Goal: Task Accomplishment & Management: Use online tool/utility

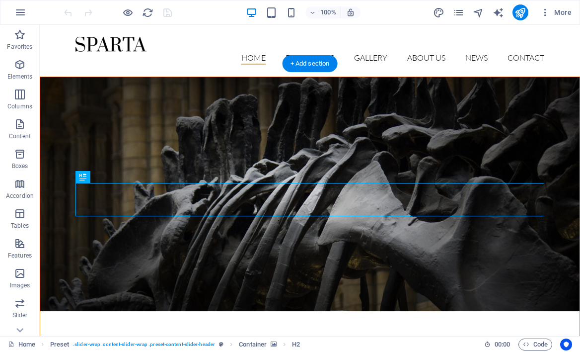
click at [124, 99] on figure at bounding box center [309, 194] width 539 height 234
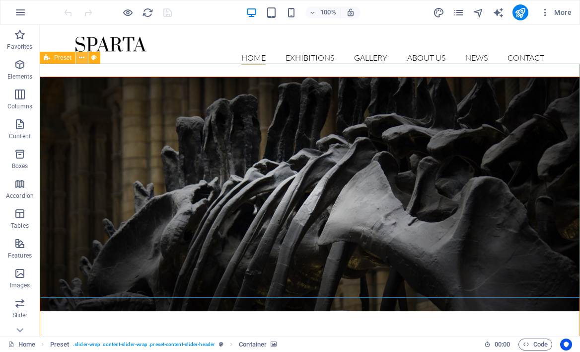
click at [83, 58] on icon at bounding box center [81, 58] width 5 height 10
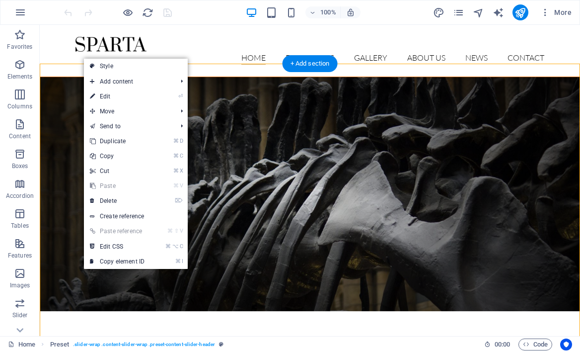
click at [62, 113] on figure at bounding box center [309, 194] width 539 height 234
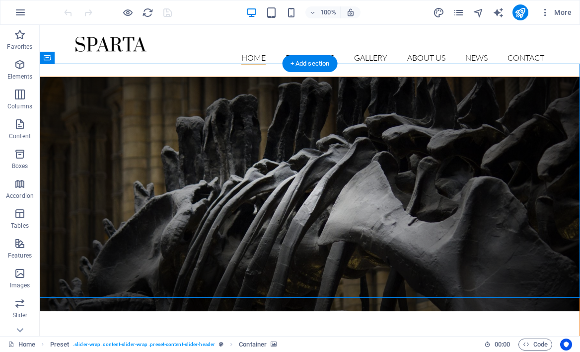
click at [89, 219] on figure at bounding box center [309, 194] width 539 height 234
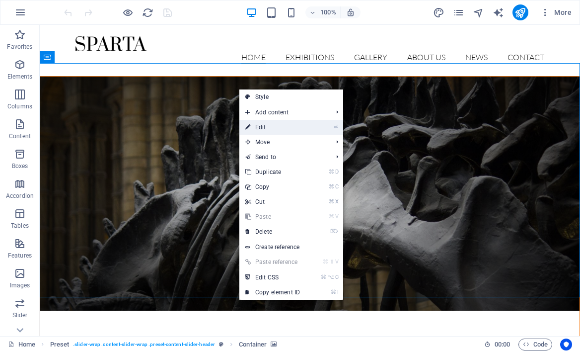
click at [280, 126] on link "⏎ Edit" at bounding box center [272, 127] width 67 height 15
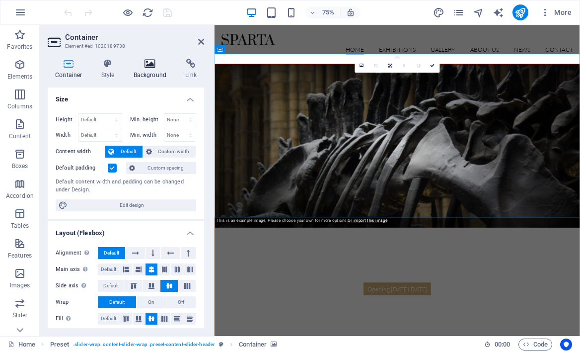
click at [149, 63] on icon at bounding box center [150, 64] width 48 height 10
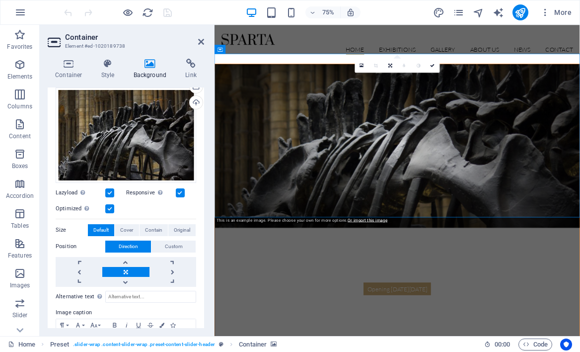
scroll to position [141, 0]
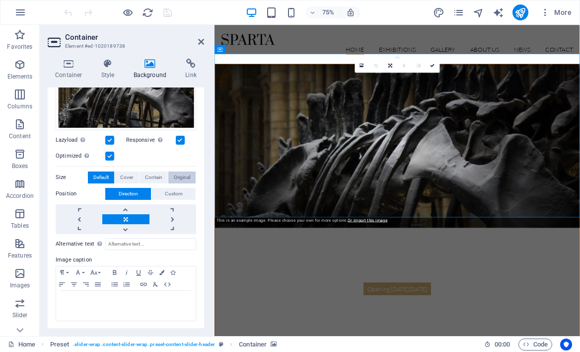
click at [174, 171] on span "Original" at bounding box center [182, 177] width 16 height 12
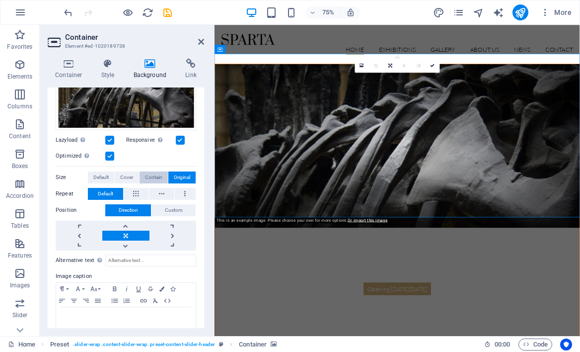
click at [145, 174] on span "Contain" at bounding box center [153, 177] width 17 height 12
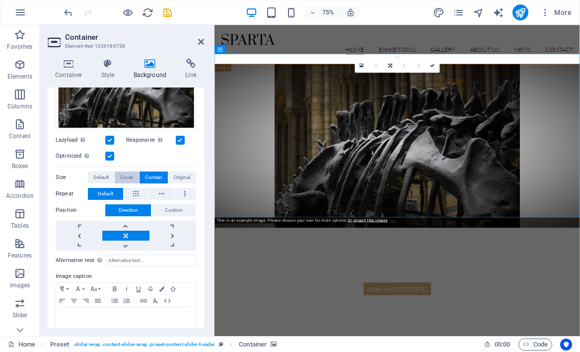
click at [125, 173] on span "Cover" at bounding box center [126, 177] width 13 height 12
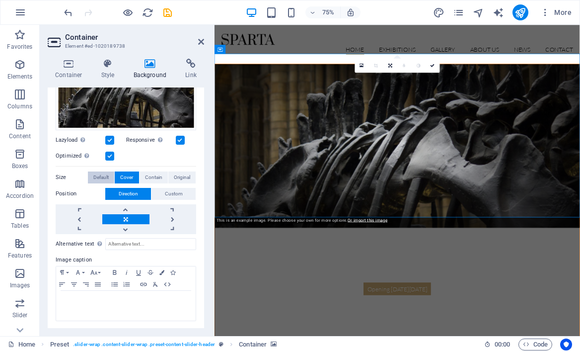
click at [105, 174] on span "Default" at bounding box center [100, 177] width 15 height 12
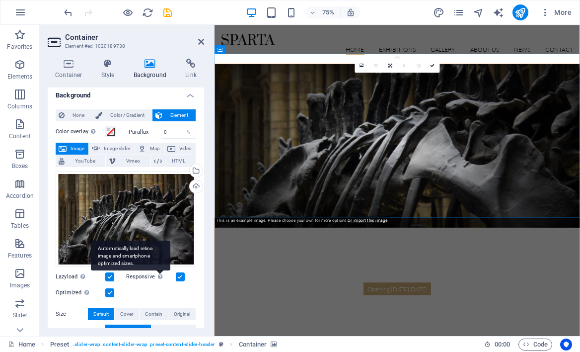
scroll to position [0, 0]
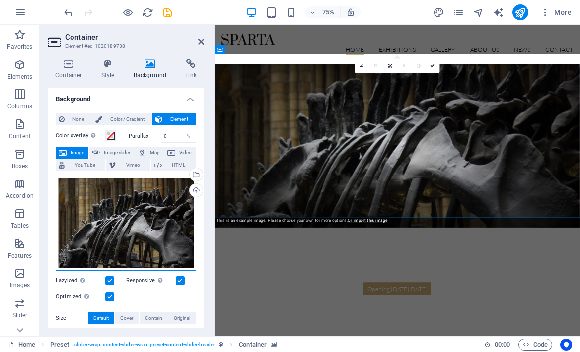
click at [146, 195] on div "Drag files here, click to choose files or select files from Files or our free s…" at bounding box center [126, 222] width 141 height 95
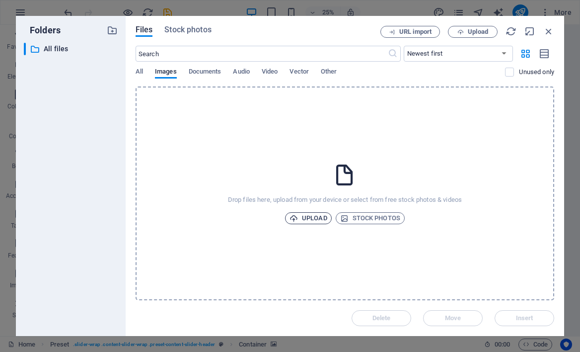
click at [311, 219] on span "Upload" at bounding box center [309, 218] width 38 height 12
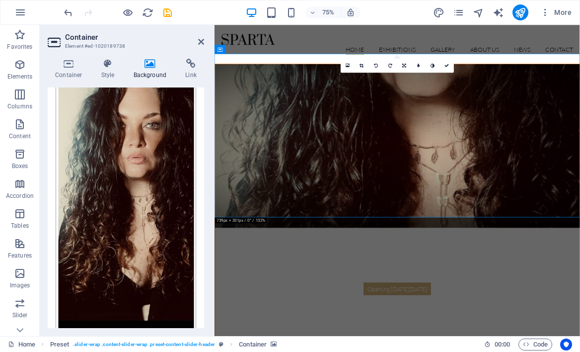
scroll to position [133, 0]
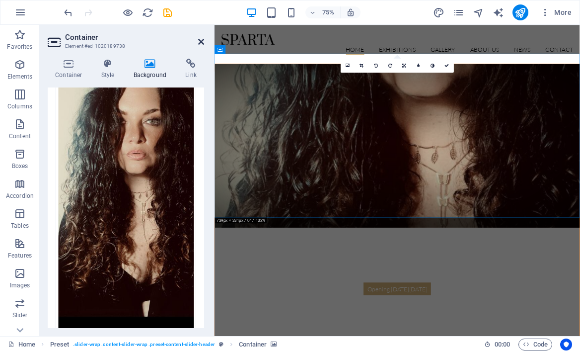
click at [198, 43] on icon at bounding box center [201, 42] width 6 height 8
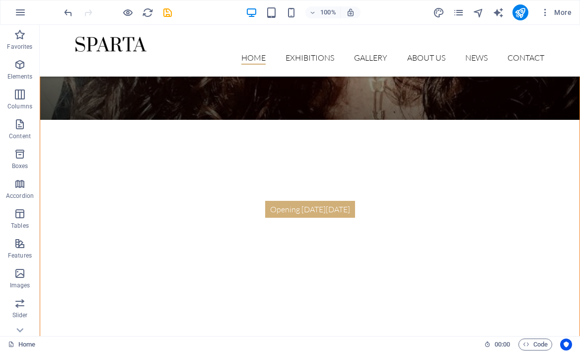
scroll to position [0, 0]
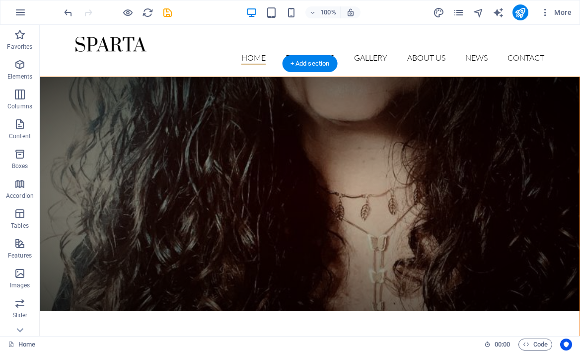
click at [414, 100] on figure at bounding box center [309, 194] width 539 height 234
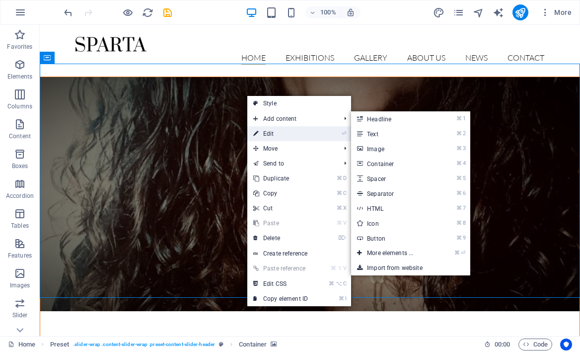
click at [270, 131] on link "⏎ Edit" at bounding box center [280, 133] width 67 height 15
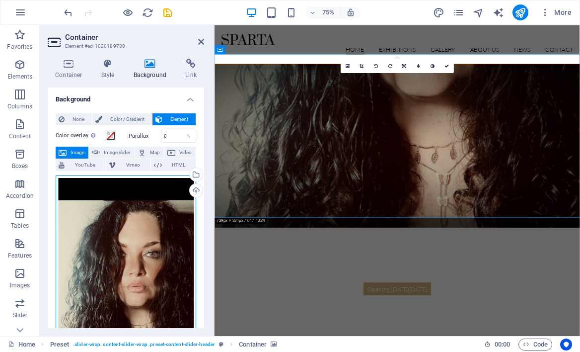
click at [135, 232] on div "Drag files here, click to choose files or select files from Files or our free s…" at bounding box center [126, 324] width 141 height 298
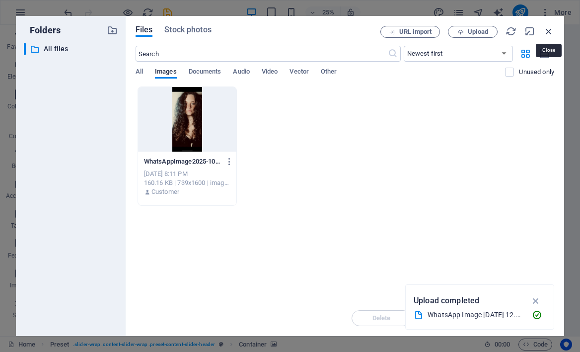
click at [546, 28] on icon "button" at bounding box center [548, 31] width 11 height 11
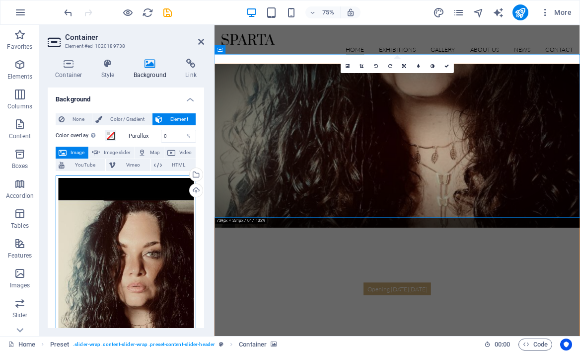
click at [141, 223] on div "Drag files here, click to choose files or select files from Files or our free s…" at bounding box center [126, 324] width 141 height 298
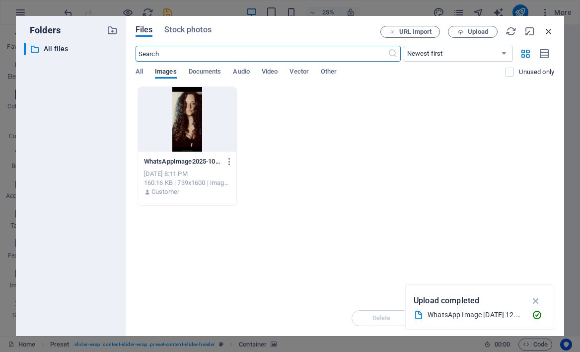
click at [549, 28] on icon "button" at bounding box center [548, 31] width 11 height 11
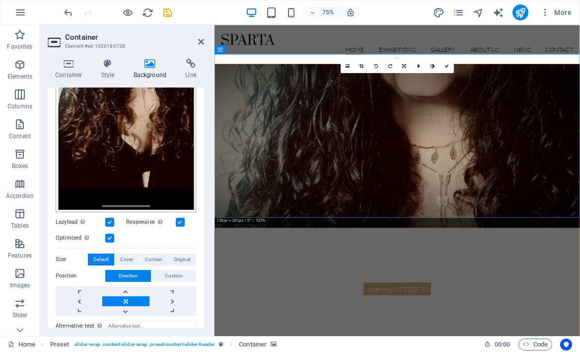
scroll to position [261, 0]
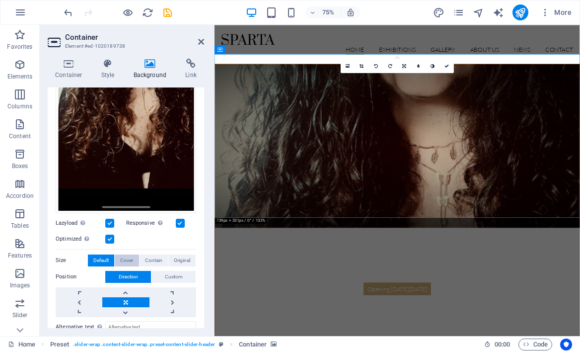
click at [124, 254] on span "Cover" at bounding box center [126, 260] width 13 height 12
click at [101, 254] on span "Default" at bounding box center [100, 260] width 15 height 12
click at [169, 276] on span "Custom" at bounding box center [174, 277] width 18 height 12
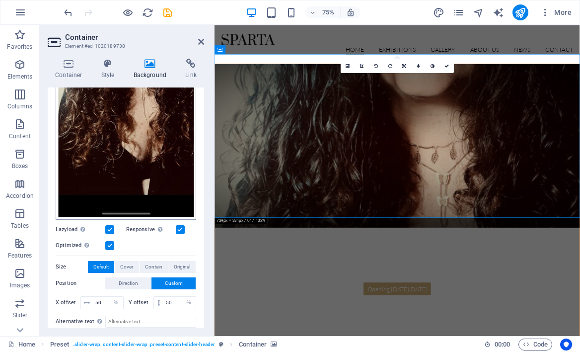
scroll to position [260, 0]
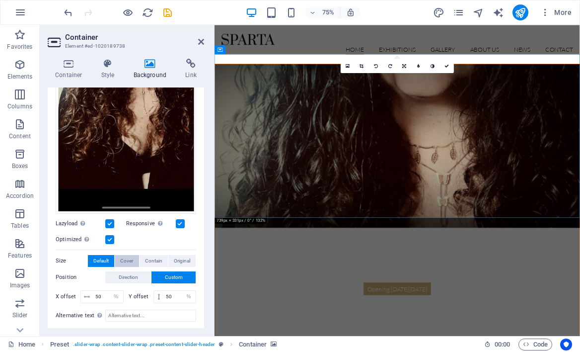
click at [126, 257] on span "Cover" at bounding box center [126, 261] width 13 height 12
click at [179, 260] on span "Original" at bounding box center [182, 261] width 16 height 12
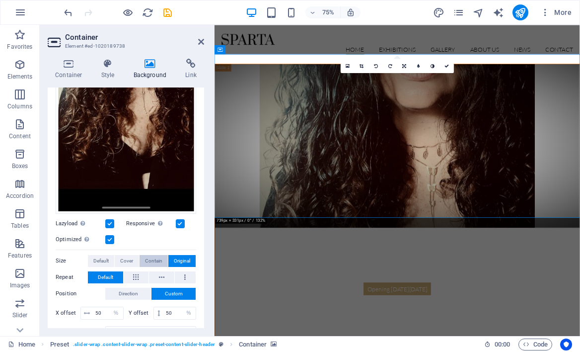
click at [151, 258] on span "Contain" at bounding box center [153, 261] width 17 height 12
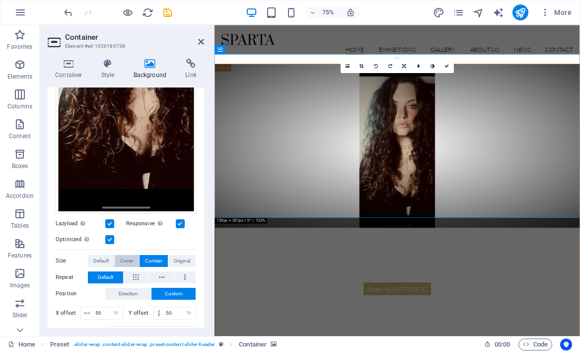
click at [128, 256] on span "Cover" at bounding box center [126, 261] width 13 height 12
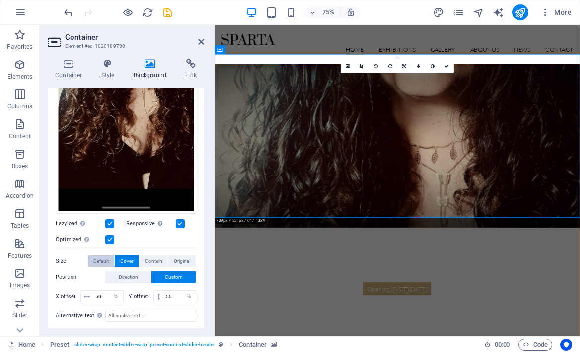
click at [102, 256] on span "Default" at bounding box center [100, 261] width 15 height 12
drag, startPoint x: 103, startPoint y: 292, endPoint x: 90, endPoint y: 292, distance: 13.4
click at [90, 292] on div "50 px rem % vh vw" at bounding box center [101, 296] width 43 height 13
type input "70"
click at [170, 294] on input "50" at bounding box center [179, 297] width 32 height 12
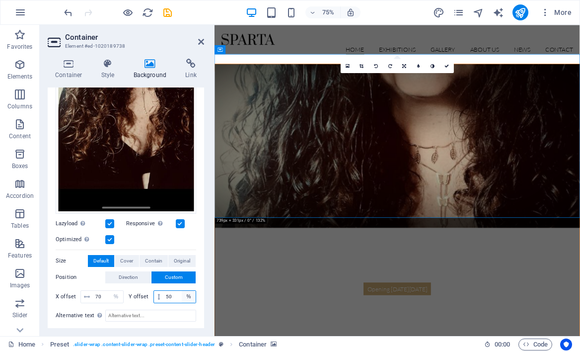
click at [182, 291] on select "px rem % vh vw" at bounding box center [189, 297] width 14 height 12
click at [168, 293] on input "50" at bounding box center [179, 297] width 32 height 12
drag, startPoint x: 175, startPoint y: 292, endPoint x: 158, endPoint y: 292, distance: 16.4
click at [158, 292] on div "50 px rem % vh vw" at bounding box center [174, 296] width 43 height 13
type input "70"
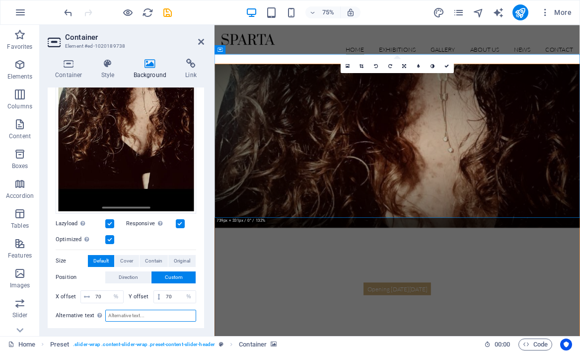
click at [134, 309] on input "Alternative text The alternative text is used by devices that cannot display im…" at bounding box center [150, 315] width 91 height 12
drag, startPoint x: 104, startPoint y: 289, endPoint x: 73, endPoint y: 289, distance: 30.8
click at [74, 290] on div "X offset 70 px rem % vh vw" at bounding box center [90, 296] width 68 height 13
type input "20"
click at [172, 291] on input "70" at bounding box center [179, 297] width 32 height 12
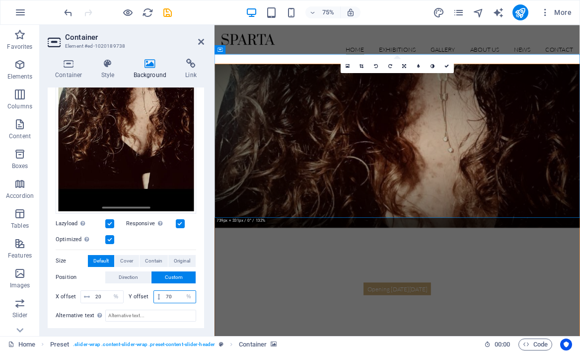
drag, startPoint x: 178, startPoint y: 294, endPoint x: 147, endPoint y: 291, distance: 30.9
click at [147, 291] on div "Y offset 70 px rem % vh vw" at bounding box center [163, 296] width 68 height 13
type input "20"
click at [129, 311] on input "Alternative text The alternative text is used by devices that cannot display im…" at bounding box center [150, 315] width 91 height 12
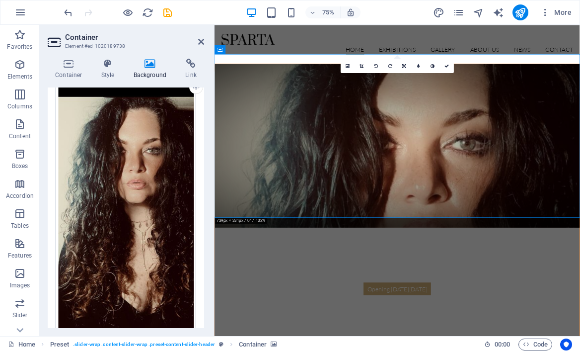
scroll to position [89, 0]
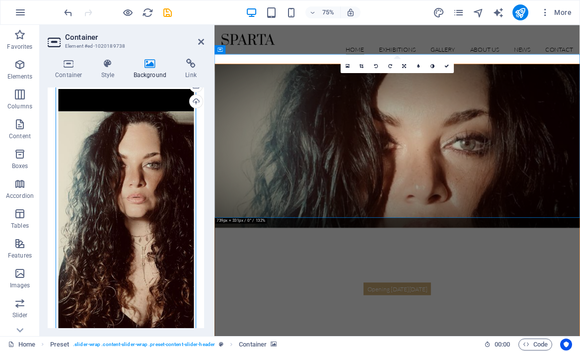
drag, startPoint x: 137, startPoint y: 207, endPoint x: 142, endPoint y: 158, distance: 48.5
click at [142, 158] on div "Drag files here, click to choose files or select files from Files or our free s…" at bounding box center [126, 235] width 141 height 298
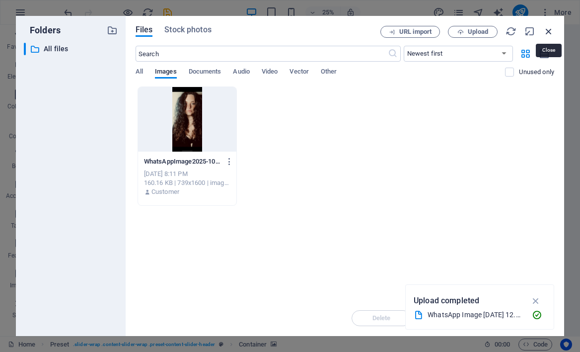
click at [550, 28] on icon "button" at bounding box center [548, 31] width 11 height 11
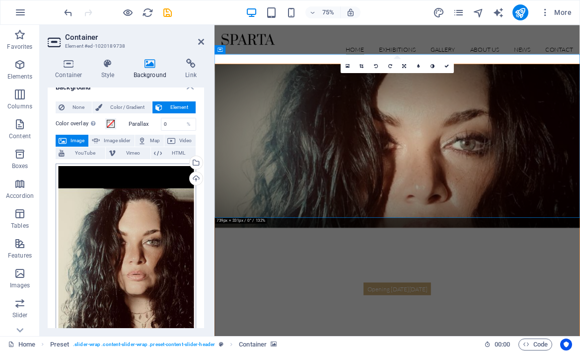
scroll to position [0, 0]
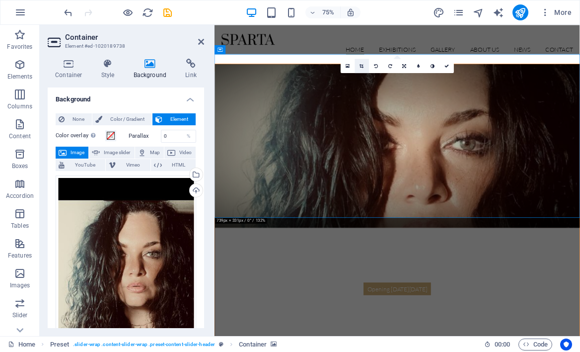
click at [363, 66] on icon at bounding box center [362, 66] width 4 height 4
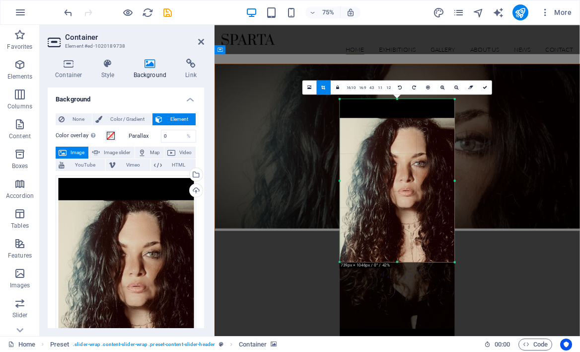
drag, startPoint x: 397, startPoint y: 304, endPoint x: 400, endPoint y: 190, distance: 114.8
click at [400, 190] on div "180 170 160 150 140 130 120 110 100 90 80 70 60 50 40 30 20 10 0 -10 -20 -30 -4…" at bounding box center [397, 180] width 115 height 163
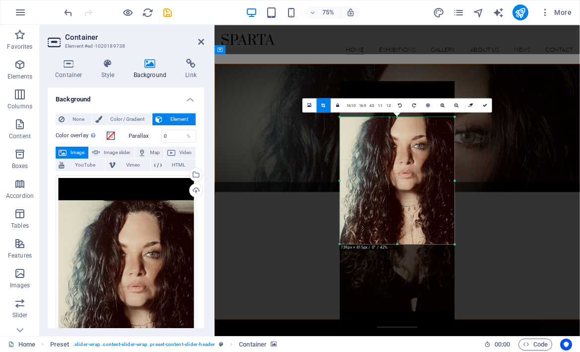
drag, startPoint x: 398, startPoint y: 99, endPoint x: 398, endPoint y: 147, distance: 47.7
click at [398, 147] on div "180 170 160 150 140 130 120 110 100 90 80 70 60 50 40 30 20 10 0 -10 -20 -30 -4…" at bounding box center [397, 180] width 115 height 127
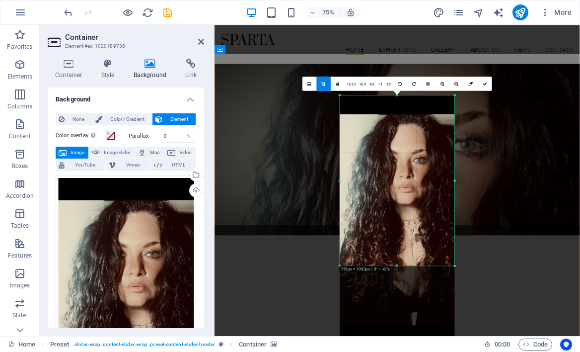
drag, startPoint x: 397, startPoint y: 117, endPoint x: 391, endPoint y: 59, distance: 58.9
click at [392, 59] on div "Drag here to replace the existing content. Press “Ctrl” if you want to create a…" at bounding box center [398, 180] width 366 height 311
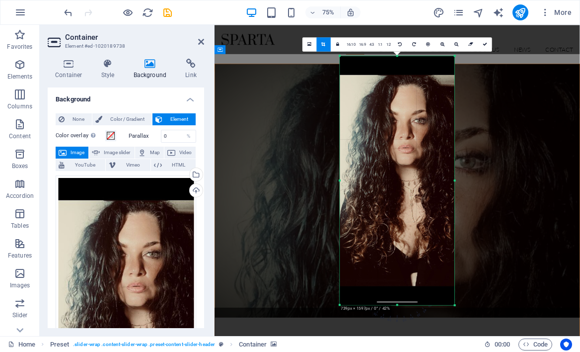
drag, startPoint x: 397, startPoint y: 266, endPoint x: 371, endPoint y: 375, distance: 112.3
click at [371, 351] on html "[DOMAIN_NAME] Home Favorites Elements Columns Content Boxes Accordion Tables Fe…" at bounding box center [290, 176] width 580 height 352
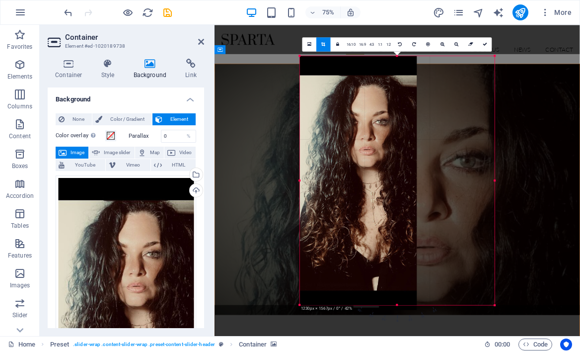
drag, startPoint x: 340, startPoint y: 181, endPoint x: 233, endPoint y: 187, distance: 106.9
click at [233, 187] on div "Drag here to replace the existing content. Press “Ctrl” if you want to create a…" at bounding box center [398, 180] width 366 height 311
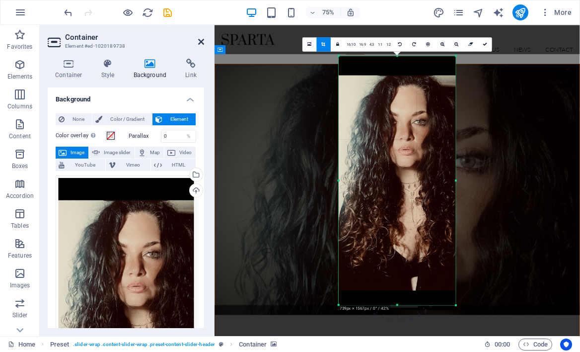
click at [201, 41] on icon at bounding box center [201, 42] width 6 height 8
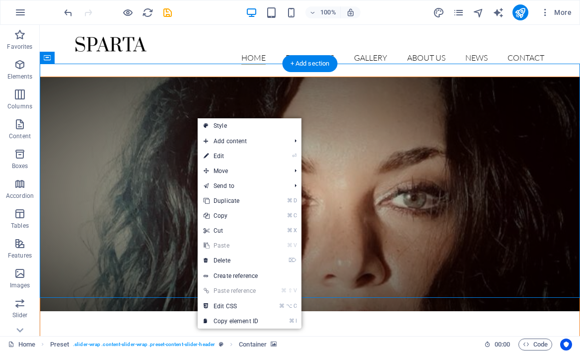
click at [238, 77] on figure at bounding box center [309, 194] width 539 height 234
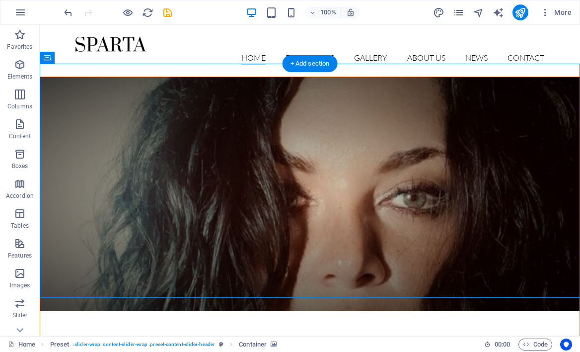
click at [421, 273] on figure at bounding box center [309, 194] width 539 height 234
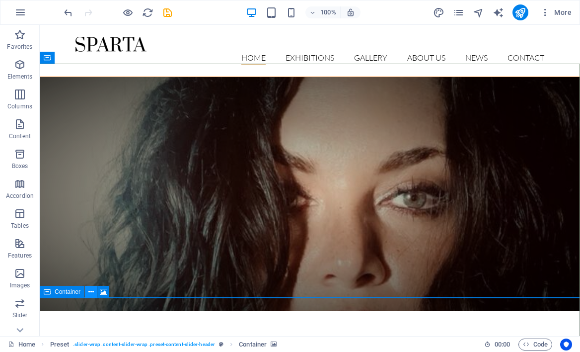
click at [90, 290] on icon at bounding box center [90, 292] width 5 height 10
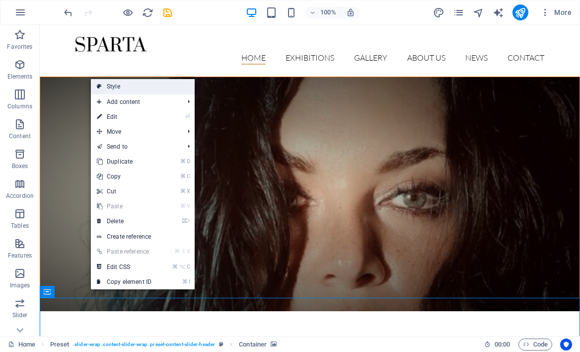
click at [158, 87] on link "Style" at bounding box center [143, 86] width 104 height 15
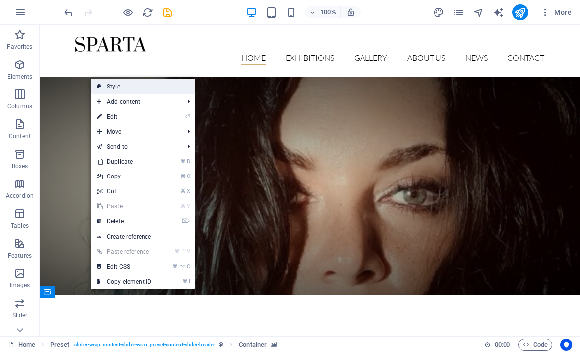
select select "px"
select select "rem"
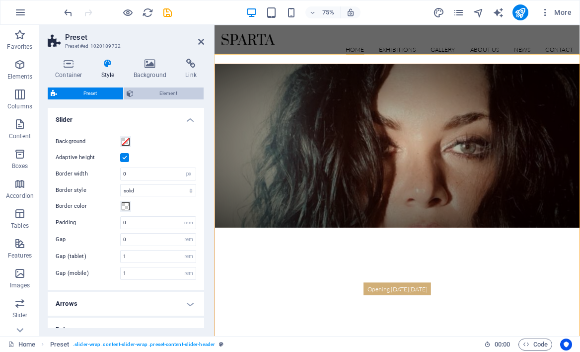
click at [158, 93] on span "Element" at bounding box center [169, 93] width 65 height 12
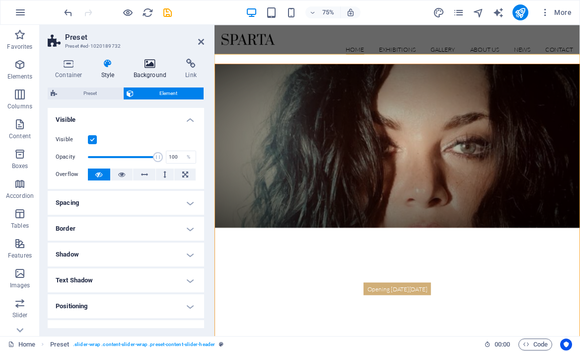
click at [147, 69] on h4 "Background" at bounding box center [152, 69] width 52 height 21
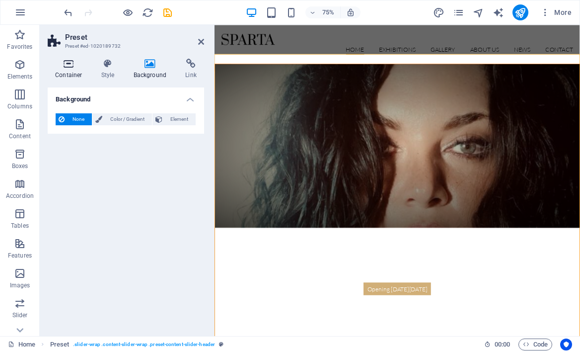
click at [69, 69] on h4 "Container" at bounding box center [71, 69] width 46 height 21
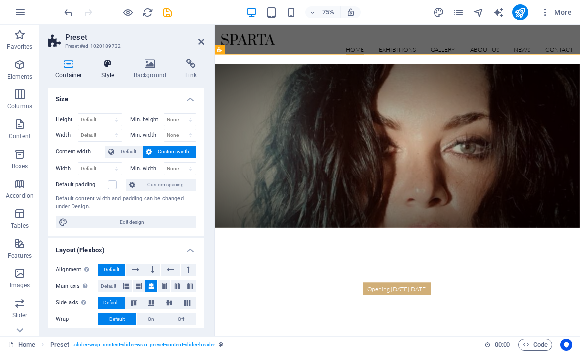
click at [107, 66] on icon at bounding box center [108, 64] width 28 height 10
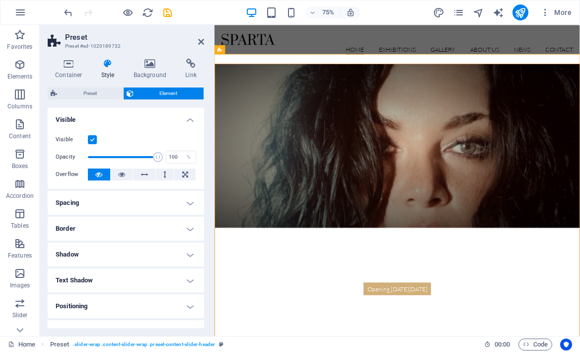
click at [196, 37] on h2 "Preset" at bounding box center [134, 37] width 139 height 9
click at [201, 39] on icon at bounding box center [201, 42] width 6 height 8
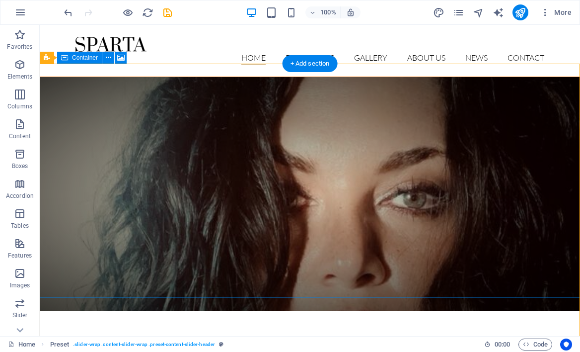
click at [98, 98] on figure at bounding box center [309, 194] width 539 height 234
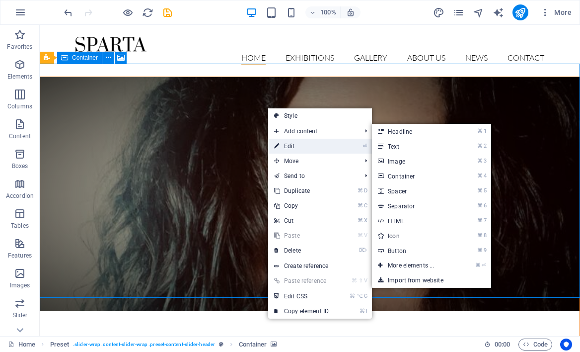
click at [291, 140] on link "⏎ Edit" at bounding box center [301, 146] width 67 height 15
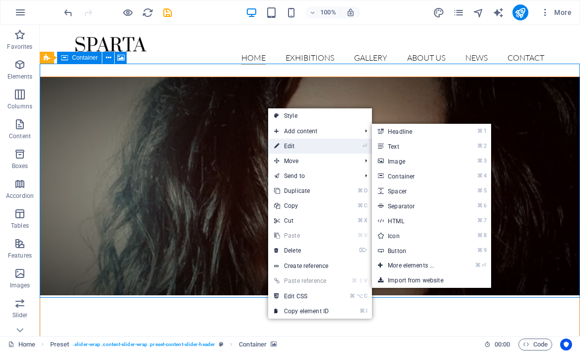
select select "%"
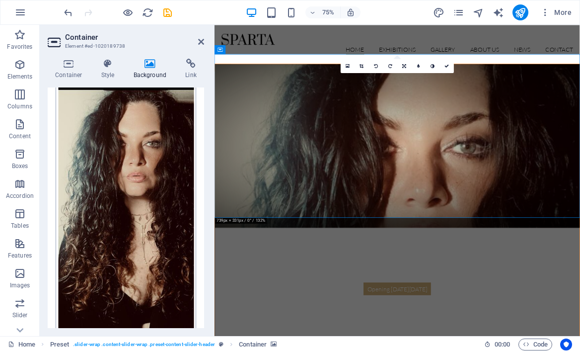
scroll to position [111, 0]
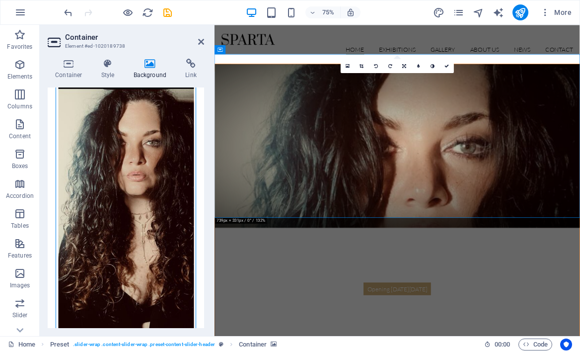
click at [127, 182] on div "Drag files here, click to choose files or select files from Files or our free s…" at bounding box center [126, 213] width 141 height 298
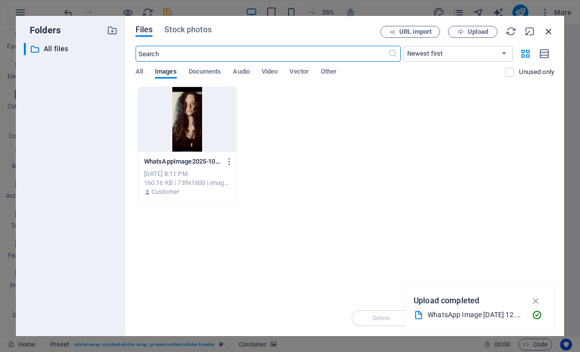
click at [549, 29] on icon "button" at bounding box center [548, 31] width 11 height 11
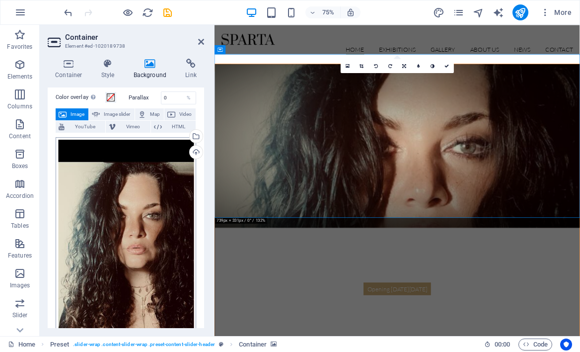
scroll to position [38, 0]
click at [192, 151] on div "Upload" at bounding box center [195, 153] width 15 height 15
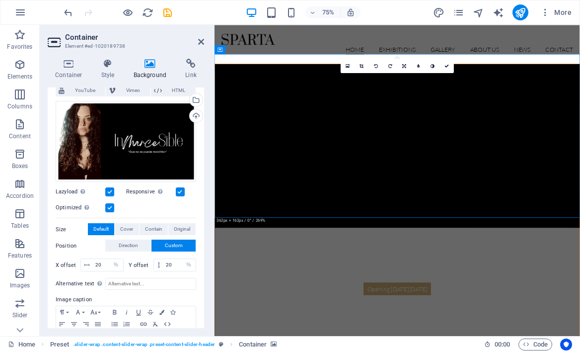
scroll to position [115, 0]
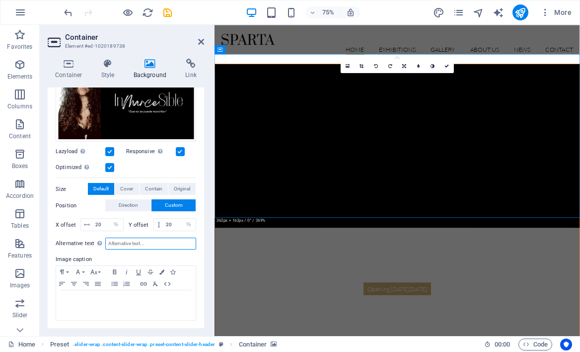
click at [164, 241] on input "Alternative text The alternative text is used by devices that cannot display im…" at bounding box center [150, 243] width 91 height 12
click at [328, 240] on figure at bounding box center [458, 186] width 486 height 218
click at [198, 41] on icon at bounding box center [201, 42] width 6 height 8
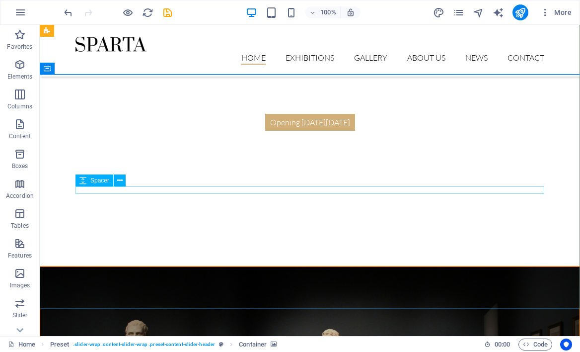
scroll to position [0, 0]
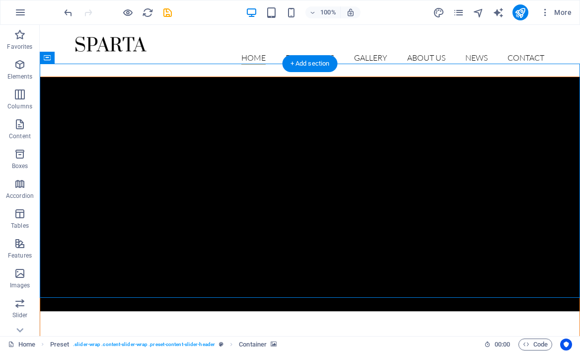
click at [193, 90] on figure at bounding box center [309, 194] width 539 height 234
click at [126, 105] on figure at bounding box center [309, 194] width 539 height 234
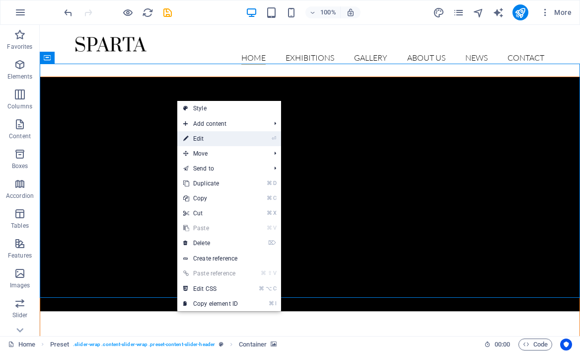
click at [211, 141] on link "⏎ Edit" at bounding box center [210, 138] width 67 height 15
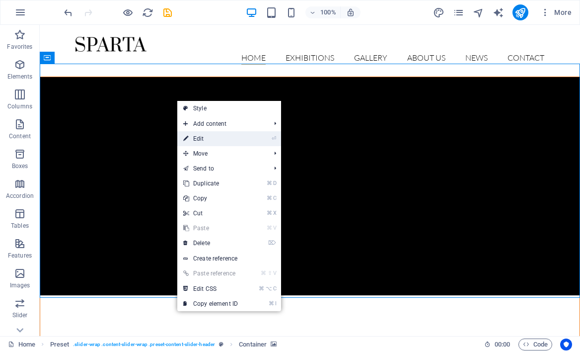
select select "%"
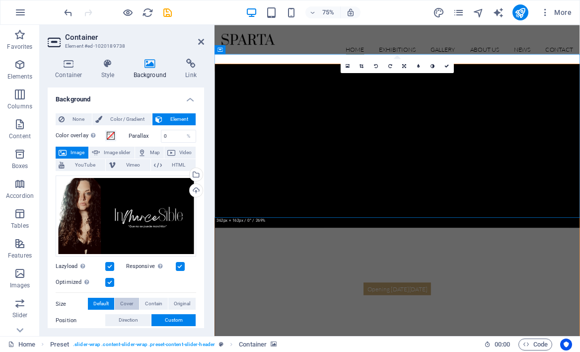
click at [123, 305] on span "Cover" at bounding box center [126, 304] width 13 height 12
click at [148, 300] on span "Contain" at bounding box center [153, 304] width 17 height 12
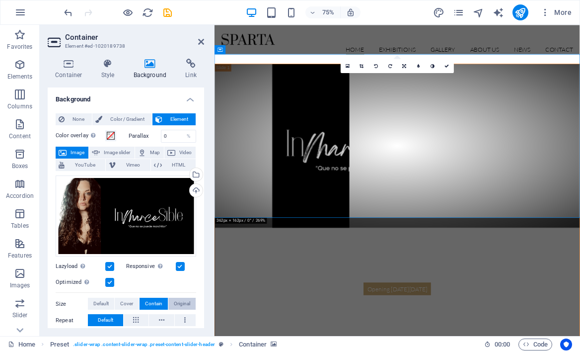
click at [177, 301] on span "Original" at bounding box center [182, 304] width 16 height 12
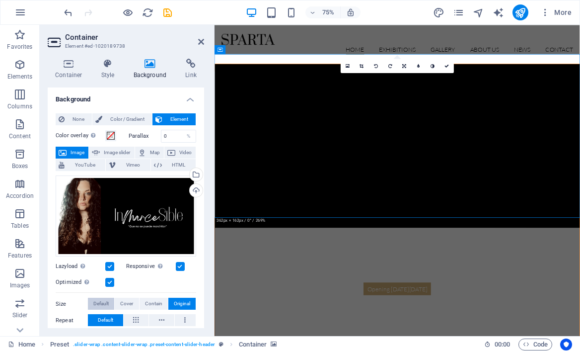
click at [104, 298] on span "Default" at bounding box center [100, 304] width 15 height 12
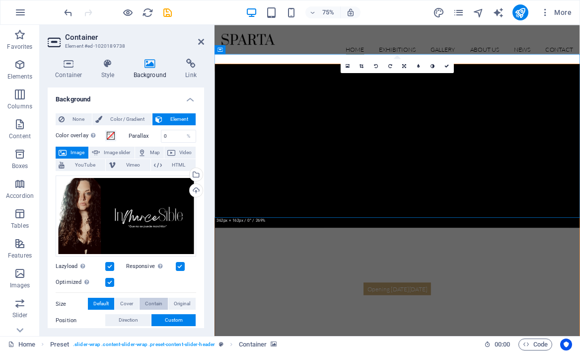
click at [149, 303] on span "Contain" at bounding box center [153, 304] width 17 height 12
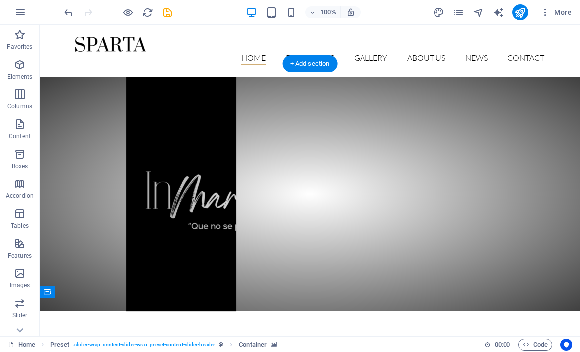
click at [209, 119] on figure at bounding box center [309, 194] width 539 height 234
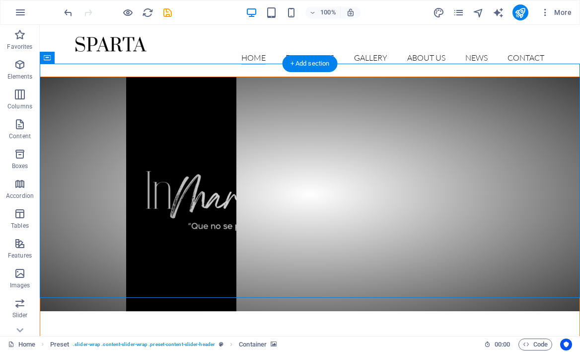
click at [217, 126] on figure at bounding box center [309, 194] width 539 height 234
select select "%"
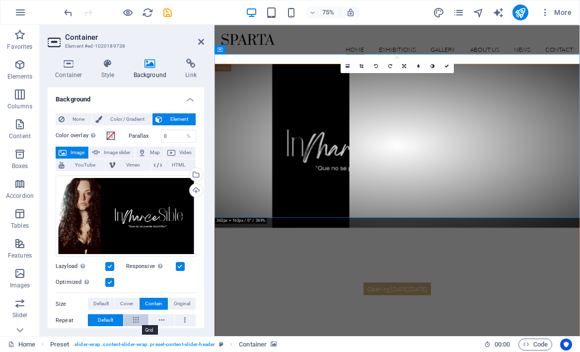
click at [132, 322] on button at bounding box center [136, 320] width 25 height 12
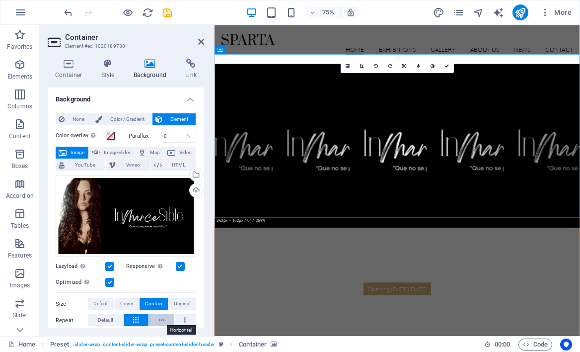
click at [167, 318] on button at bounding box center [161, 320] width 25 height 12
click at [185, 318] on button at bounding box center [185, 320] width 21 height 12
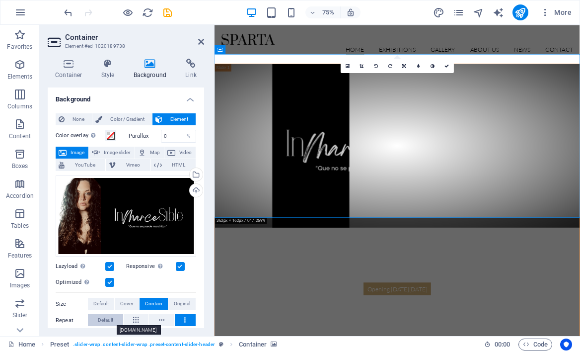
click at [108, 323] on span "Default" at bounding box center [105, 320] width 15 height 12
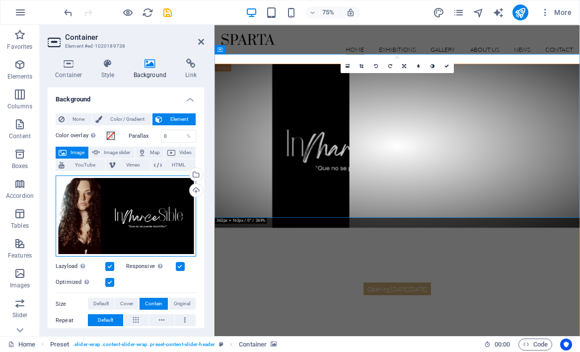
click at [127, 221] on div "Drag files here, click to choose files or select files from Files or our free s…" at bounding box center [126, 215] width 141 height 81
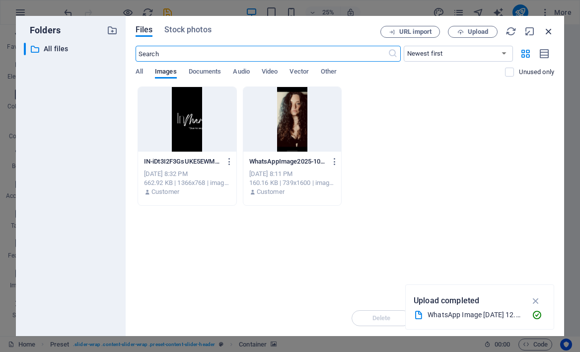
click at [551, 29] on icon "button" at bounding box center [548, 31] width 11 height 11
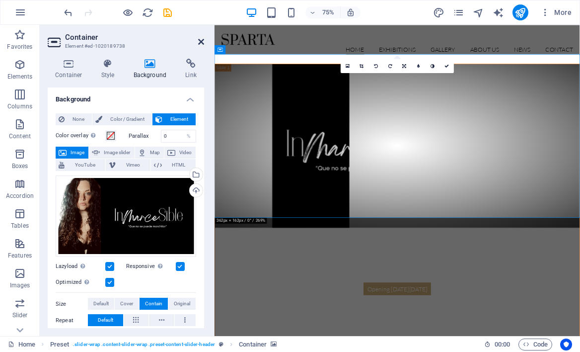
click at [202, 42] on icon at bounding box center [201, 42] width 6 height 8
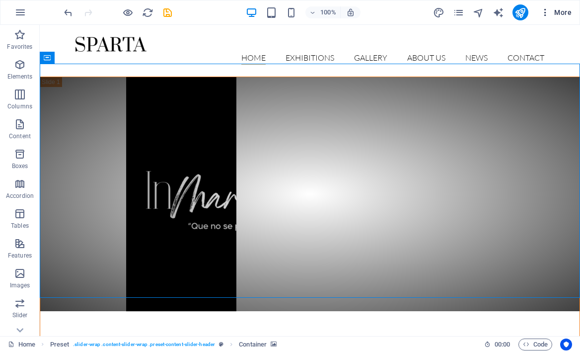
click at [544, 10] on icon "button" at bounding box center [545, 12] width 10 height 10
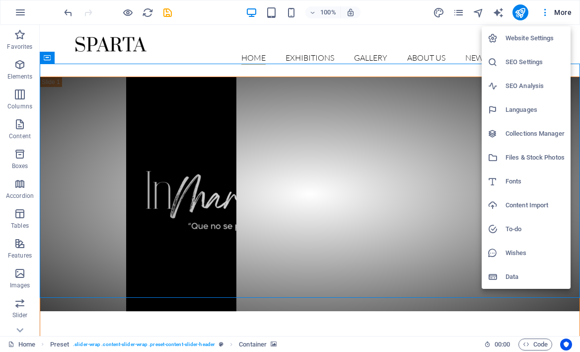
click at [392, 13] on div at bounding box center [290, 176] width 580 height 352
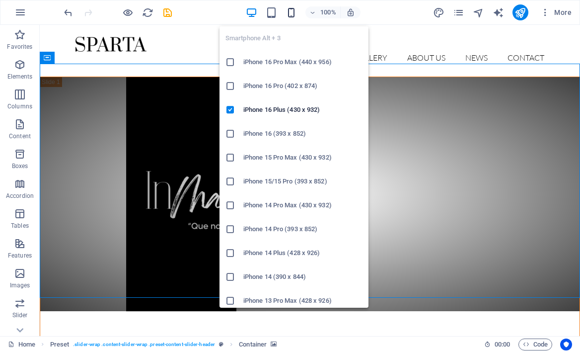
click at [292, 9] on icon "button" at bounding box center [291, 12] width 11 height 11
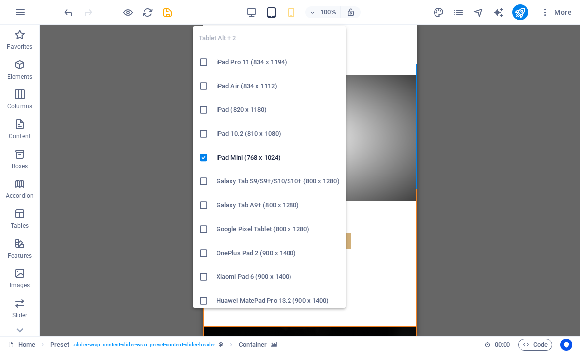
click at [275, 8] on icon "button" at bounding box center [271, 12] width 11 height 11
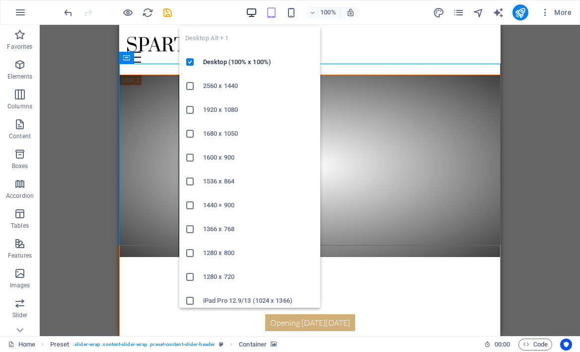
click at [248, 11] on icon "button" at bounding box center [251, 12] width 11 height 11
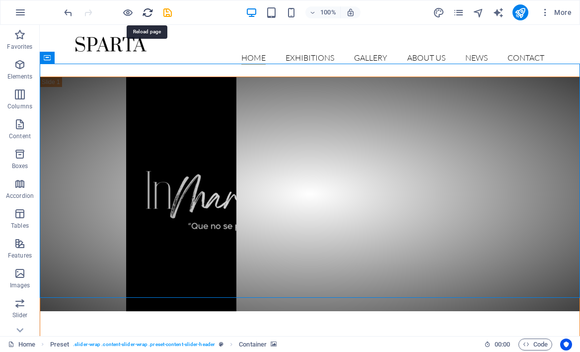
click at [147, 14] on icon "reload" at bounding box center [147, 12] width 11 height 11
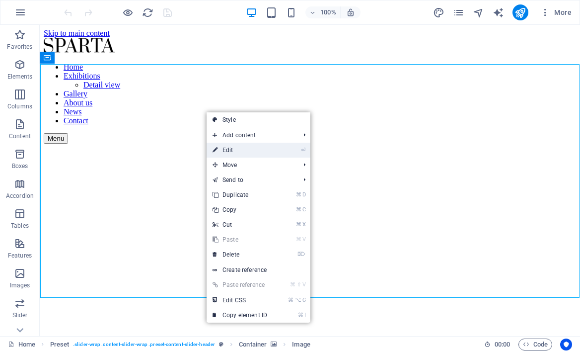
click at [229, 149] on link "⏎ Edit" at bounding box center [240, 150] width 67 height 15
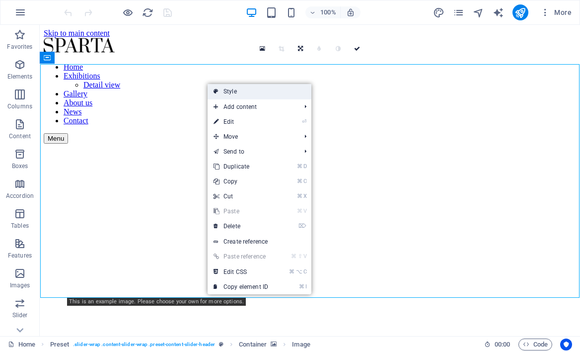
click at [228, 92] on link "Style" at bounding box center [260, 91] width 104 height 15
select select "px"
select select "rem"
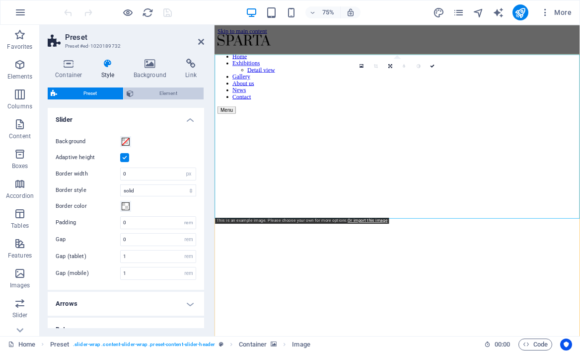
click at [166, 94] on span "Element" at bounding box center [169, 93] width 65 height 12
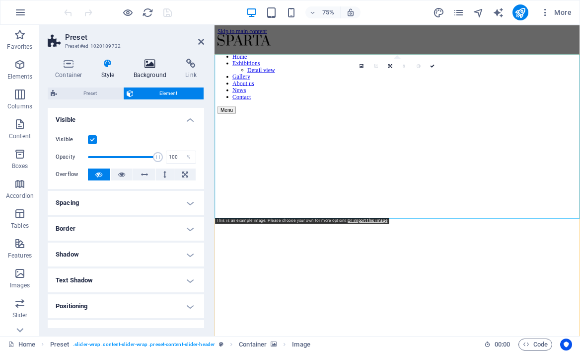
click at [141, 65] on icon at bounding box center [150, 64] width 48 height 10
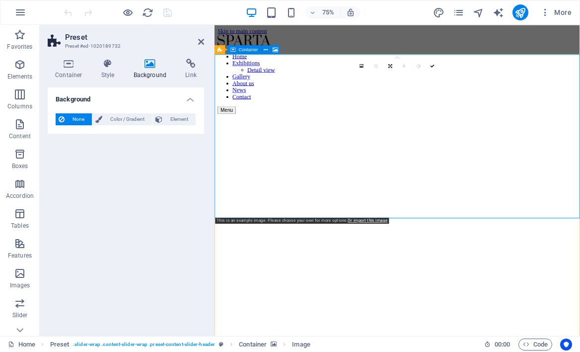
click at [255, 144] on figure at bounding box center [458, 144] width 479 height 0
click at [203, 36] on h2 "Preset" at bounding box center [134, 37] width 139 height 9
click at [198, 40] on icon at bounding box center [201, 42] width 6 height 8
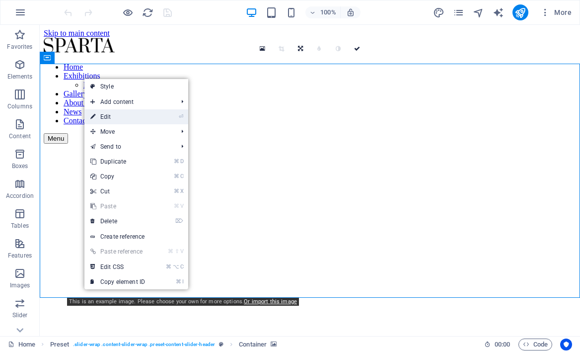
click at [110, 117] on link "⏎ Edit" at bounding box center [117, 116] width 67 height 15
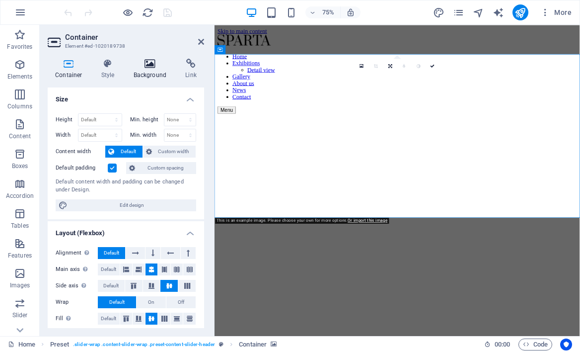
click at [144, 65] on icon at bounding box center [150, 64] width 48 height 10
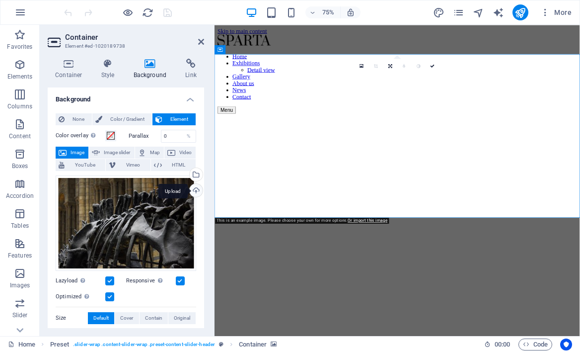
click at [196, 191] on div "Upload" at bounding box center [195, 191] width 15 height 15
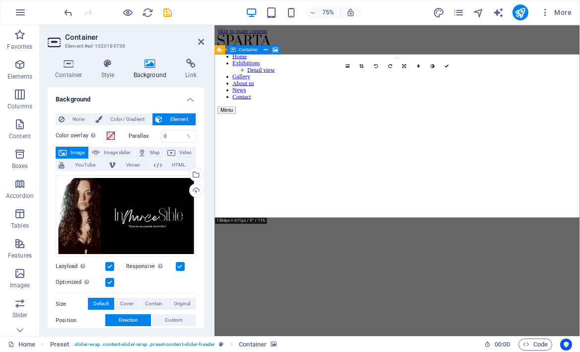
click at [257, 144] on figure at bounding box center [458, 144] width 479 height 0
click at [447, 65] on icon at bounding box center [447, 66] width 4 height 4
click at [198, 39] on icon at bounding box center [201, 42] width 6 height 8
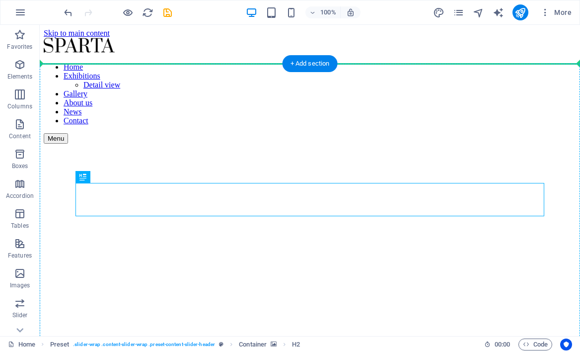
drag, startPoint x: 315, startPoint y: 203, endPoint x: 314, endPoint y: 249, distance: 45.7
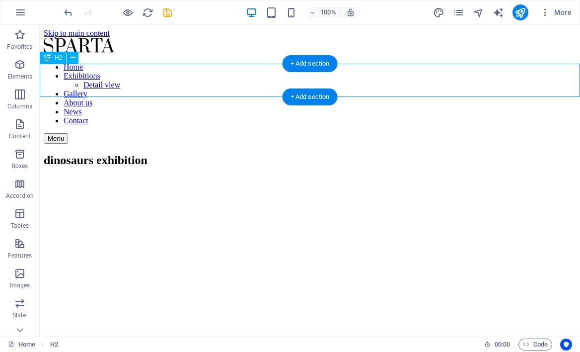
click at [375, 153] on div "dinosaurs exhibition" at bounding box center [310, 159] width 532 height 13
click at [427, 153] on div "dinosaurs exhibition" at bounding box center [310, 159] width 532 height 13
click at [424, 153] on div "dinosaurs exhibition" at bounding box center [310, 159] width 532 height 13
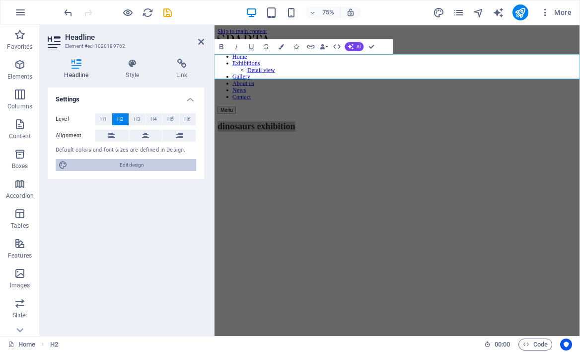
click at [107, 164] on span "Edit design" at bounding box center [132, 165] width 123 height 12
select select "px"
select select "300"
select select "px"
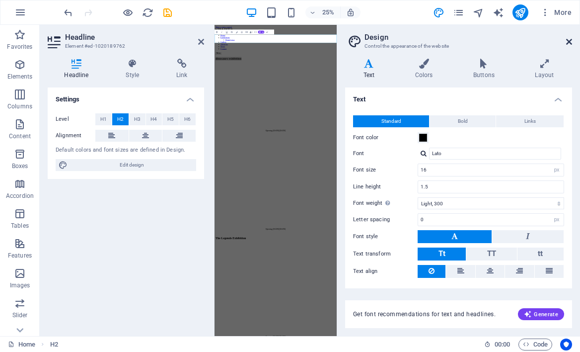
click at [571, 38] on icon at bounding box center [569, 42] width 6 height 8
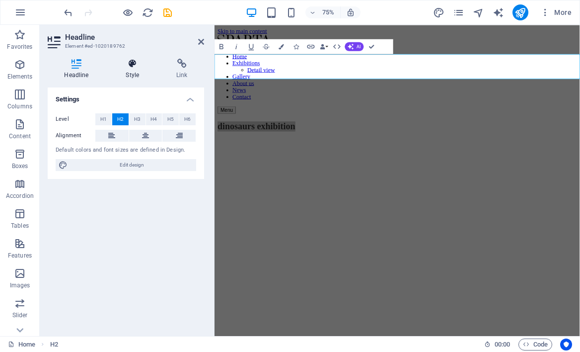
click at [133, 70] on h4 "Style" at bounding box center [134, 69] width 51 height 21
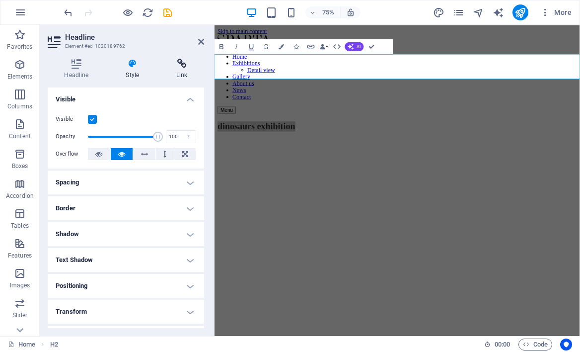
click at [179, 60] on icon at bounding box center [182, 64] width 44 height 10
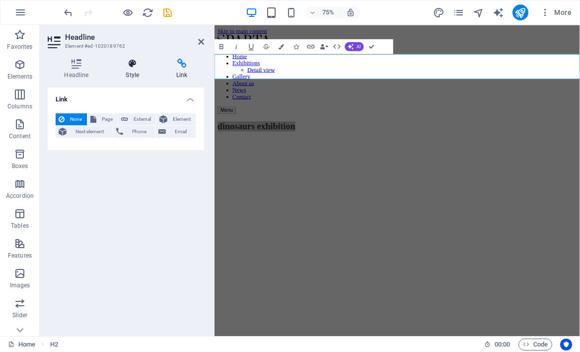
click at [137, 72] on h4 "Style" at bounding box center [134, 69] width 51 height 21
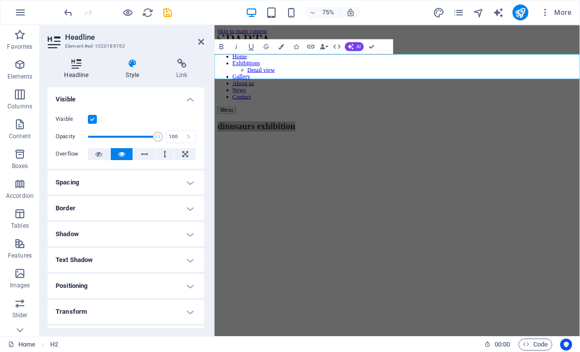
click at [78, 78] on h4 "Headline" at bounding box center [79, 69] width 62 height 21
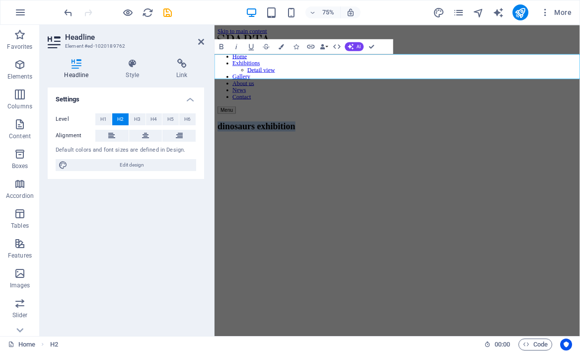
click at [410, 153] on h2 "dinosaurs exhibition" at bounding box center [458, 159] width 479 height 13
drag, startPoint x: 583, startPoint y: 85, endPoint x: 344, endPoint y: 79, distance: 239.0
click at [344, 153] on h2 "dinosaurs exhibition" at bounding box center [458, 159] width 479 height 13
click at [184, 137] on button at bounding box center [178, 136] width 33 height 12
click at [104, 132] on button at bounding box center [111, 136] width 33 height 12
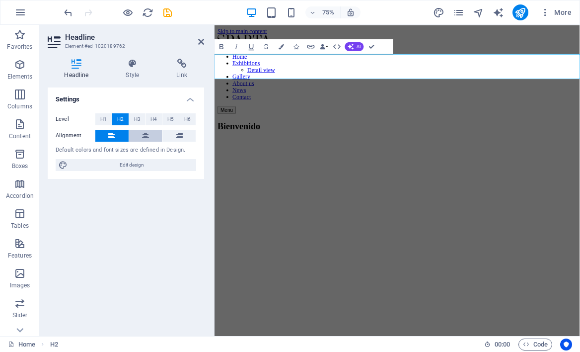
click at [142, 138] on icon at bounding box center [145, 136] width 7 height 12
click at [135, 63] on icon at bounding box center [132, 64] width 47 height 10
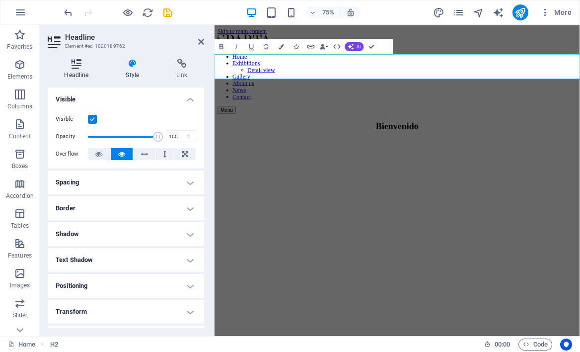
click at [78, 66] on icon at bounding box center [77, 64] width 58 height 10
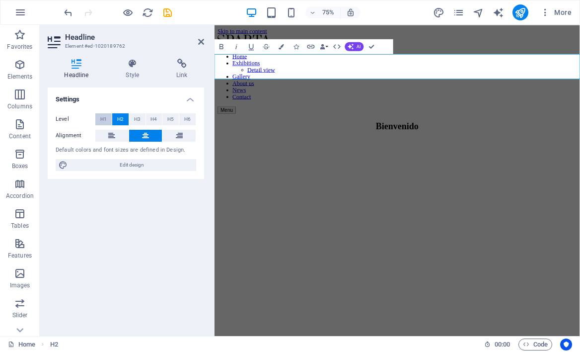
click at [103, 117] on span "H1" at bounding box center [103, 119] width 6 height 12
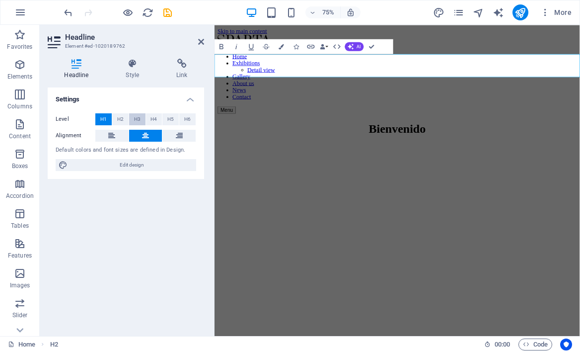
click at [136, 120] on span "H3" at bounding box center [137, 119] width 6 height 12
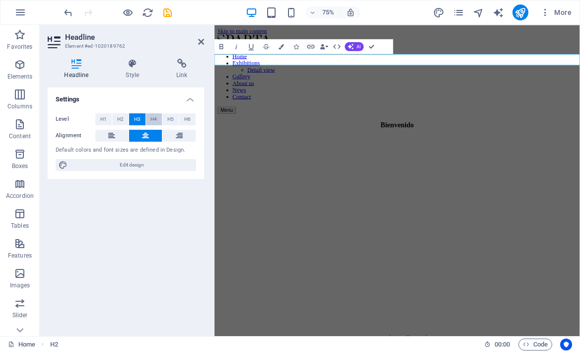
click at [153, 123] on span "H4" at bounding box center [153, 119] width 6 height 12
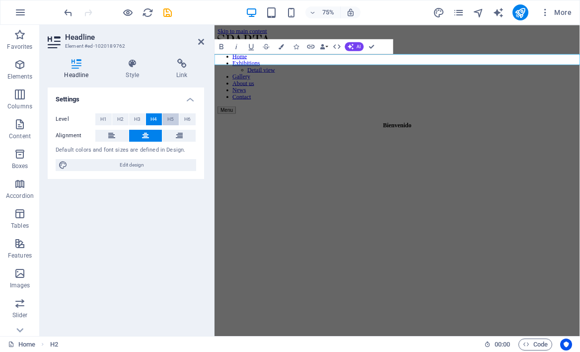
click at [172, 118] on span "H5" at bounding box center [170, 119] width 6 height 12
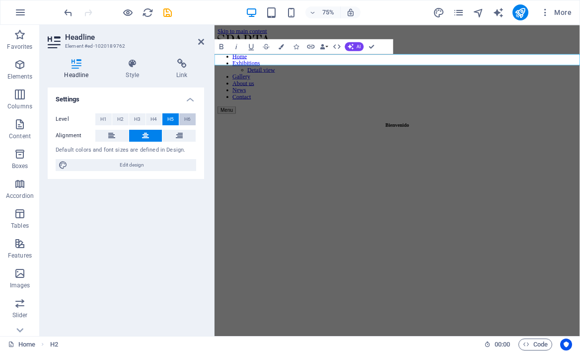
click at [187, 120] on span "H6" at bounding box center [187, 119] width 6 height 12
click at [202, 41] on icon at bounding box center [201, 42] width 6 height 8
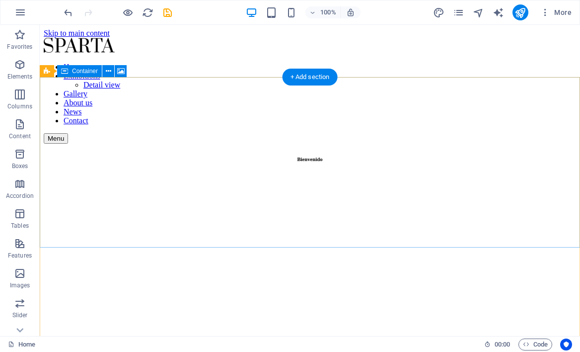
click at [275, 174] on figure at bounding box center [310, 174] width 532 height 0
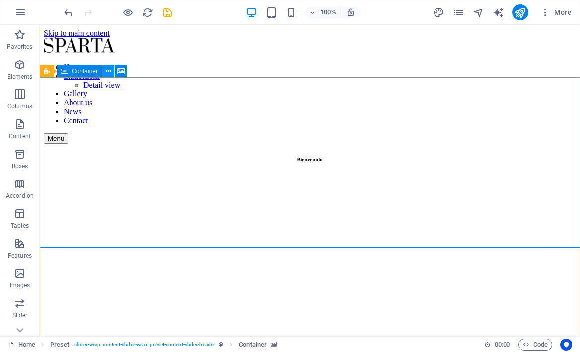
click at [109, 71] on icon at bounding box center [108, 71] width 5 height 10
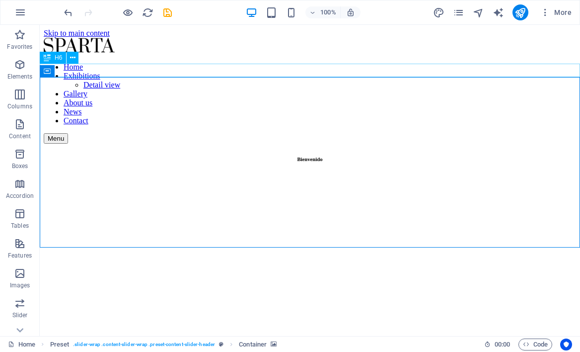
click at [372, 156] on div "Bienvenido" at bounding box center [310, 159] width 532 height 6
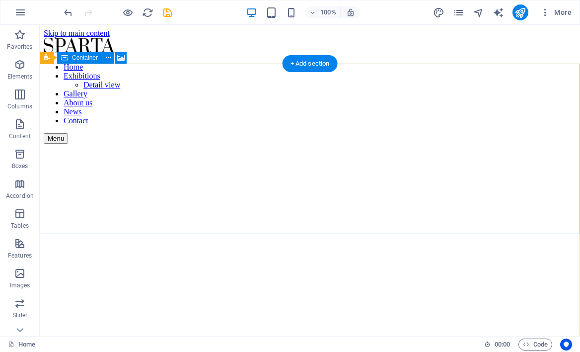
drag, startPoint x: 369, startPoint y: 63, endPoint x: 365, endPoint y: 108, distance: 45.9
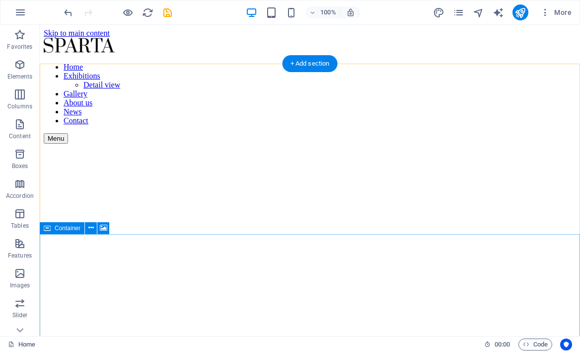
drag, startPoint x: 341, startPoint y: 232, endPoint x: 342, endPoint y: 265, distance: 33.3
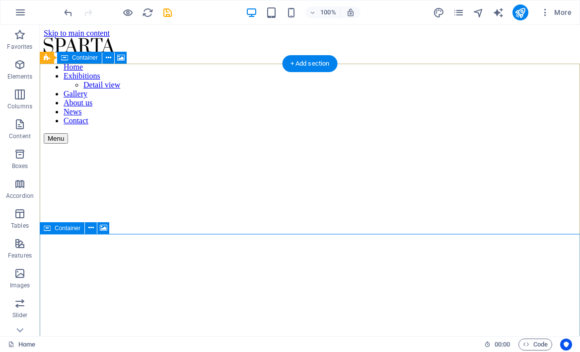
click at [427, 144] on figure at bounding box center [310, 144] width 532 height 0
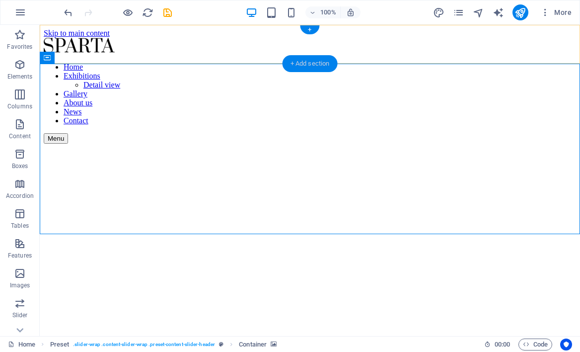
drag, startPoint x: 322, startPoint y: 69, endPoint x: 111, endPoint y: 44, distance: 212.0
click at [322, 69] on div "+ Add section" at bounding box center [310, 63] width 55 height 17
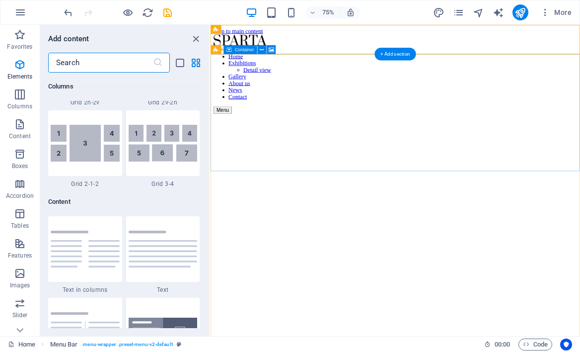
scroll to position [1738, 0]
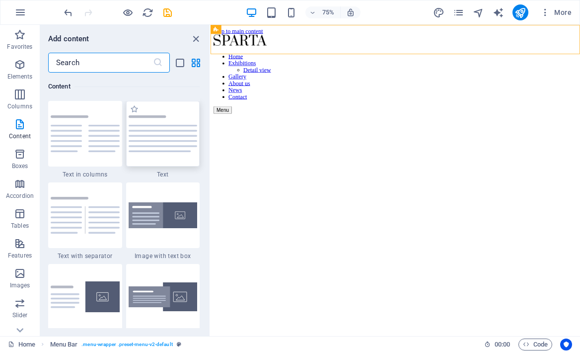
click at [152, 129] on img at bounding box center [163, 133] width 69 height 37
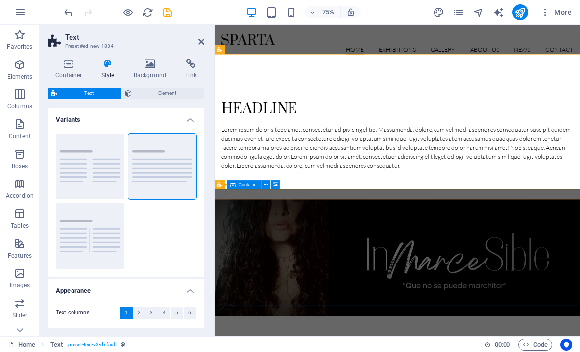
click at [288, 277] on figure at bounding box center [458, 335] width 486 height 154
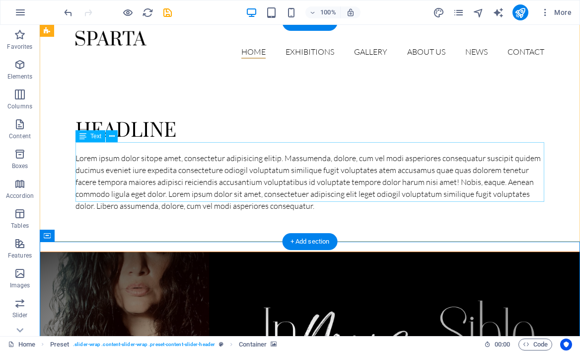
scroll to position [2, 0]
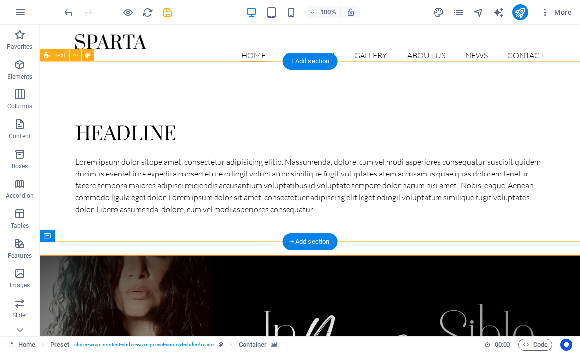
click at [407, 93] on div "Headline Lorem ipsum dolor sitope amet, consectetur adipisicing elitip. Massume…" at bounding box center [310, 164] width 540 height 180
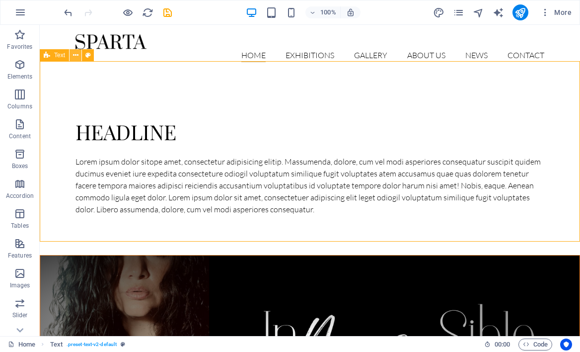
click at [78, 57] on icon at bounding box center [75, 55] width 5 height 10
click at [294, 84] on div "Headline Lorem ipsum dolor sitope amet, consectetur adipisicing elitip. Massume…" at bounding box center [310, 164] width 540 height 180
click at [72, 90] on div "Headline Lorem ipsum dolor sitope amet, consectetur adipisicing elitip. Massume…" at bounding box center [310, 164] width 540 height 180
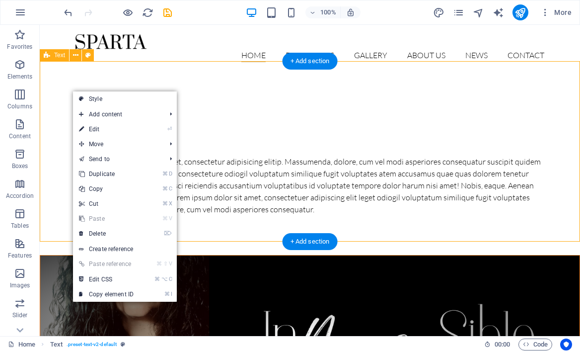
click at [52, 84] on div "Headline Lorem ipsum dolor sitope amet, consectetur adipisicing elitip. Massume…" at bounding box center [310, 164] width 540 height 180
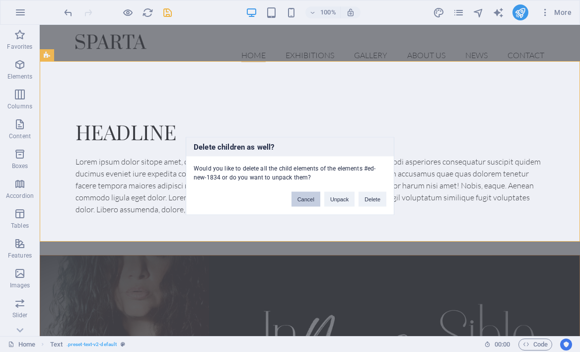
drag, startPoint x: 307, startPoint y: 199, endPoint x: 267, endPoint y: 174, distance: 47.3
click at [307, 199] on button "Cancel" at bounding box center [306, 199] width 29 height 15
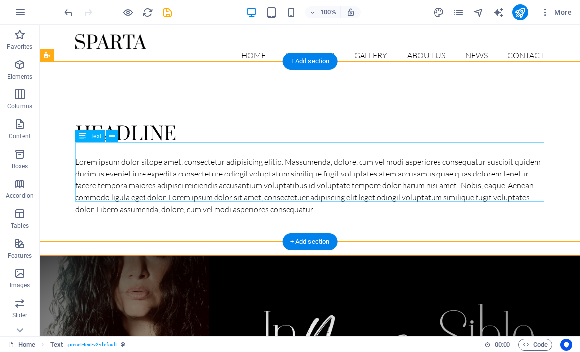
click at [299, 168] on div "Lorem ipsum dolor sitope amet, consectetur adipisicing elitip. Massumenda, dolo…" at bounding box center [309, 185] width 469 height 60
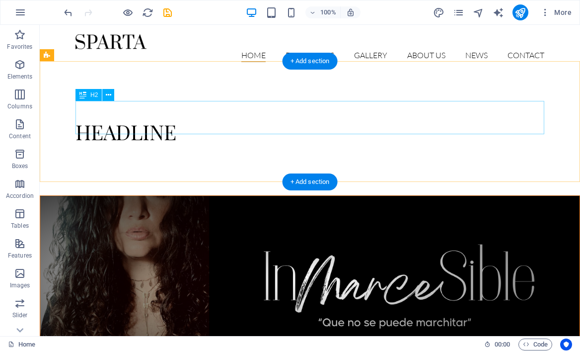
click at [155, 121] on div "Headline" at bounding box center [309, 130] width 469 height 33
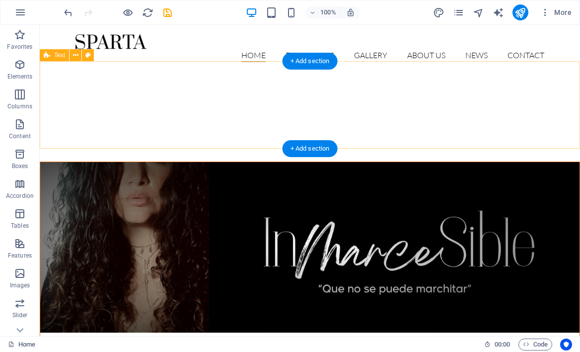
click at [218, 114] on div at bounding box center [310, 117] width 540 height 87
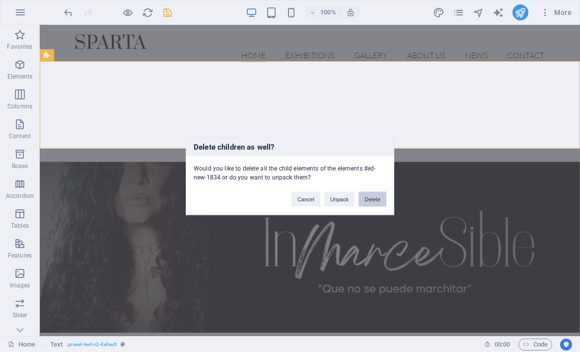
click at [372, 197] on button "Delete" at bounding box center [373, 199] width 28 height 15
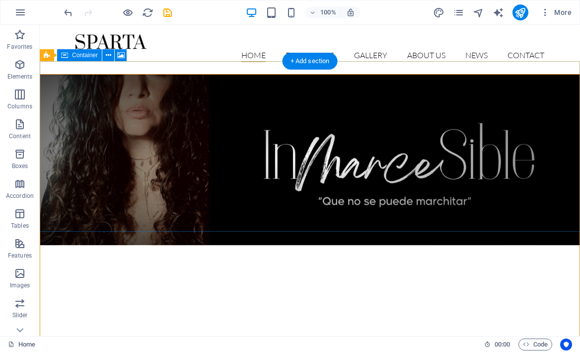
click at [115, 136] on figure at bounding box center [309, 159] width 539 height 170
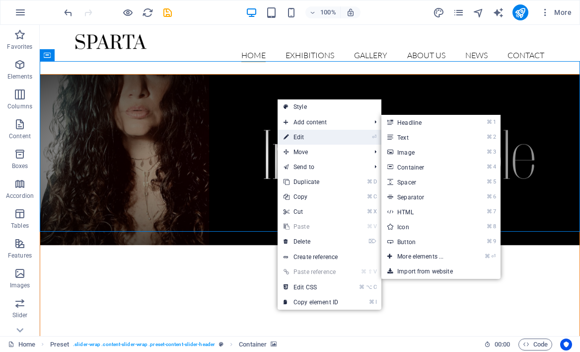
click at [325, 138] on link "⏎ Edit" at bounding box center [311, 137] width 67 height 15
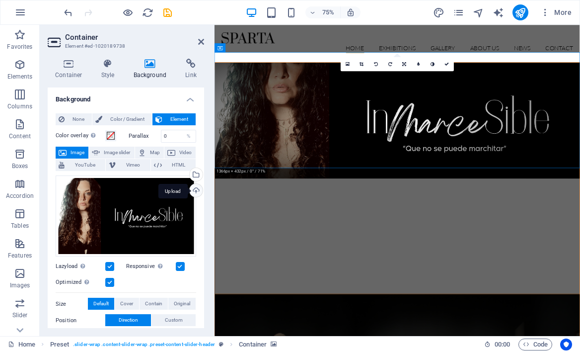
click at [195, 189] on div "Upload" at bounding box center [195, 191] width 15 height 15
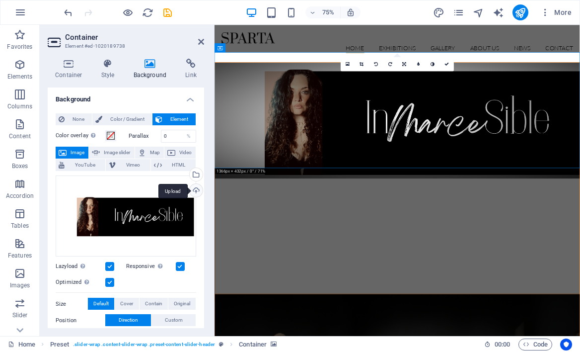
click at [194, 188] on div "Upload" at bounding box center [195, 191] width 15 height 15
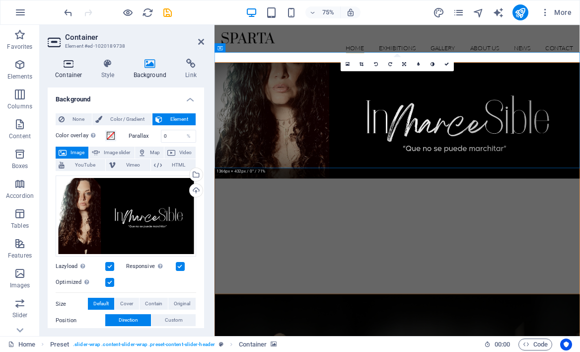
click at [68, 67] on icon at bounding box center [69, 64] width 42 height 10
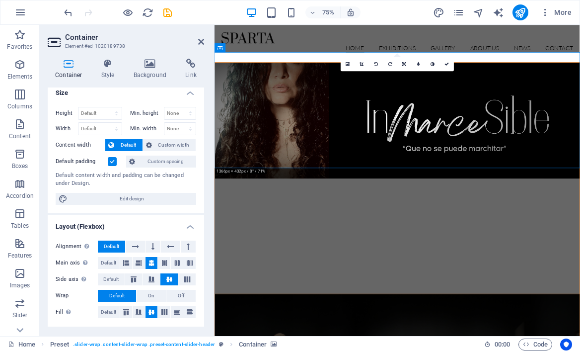
scroll to position [0, 0]
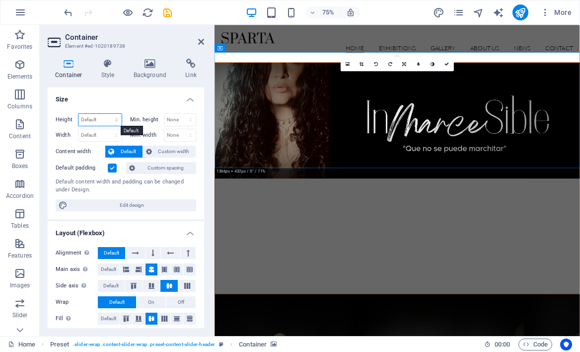
click at [115, 116] on select "Default px rem % vh vw" at bounding box center [99, 120] width 43 height 12
click at [78, 114] on select "Default px rem % vh vw" at bounding box center [99, 120] width 43 height 12
select select "DISABLED_OPTION_VALUE"
click at [185, 130] on select "None px rem % vh vw" at bounding box center [180, 135] width 32 height 12
click at [173, 152] on span "Custom width" at bounding box center [174, 152] width 38 height 12
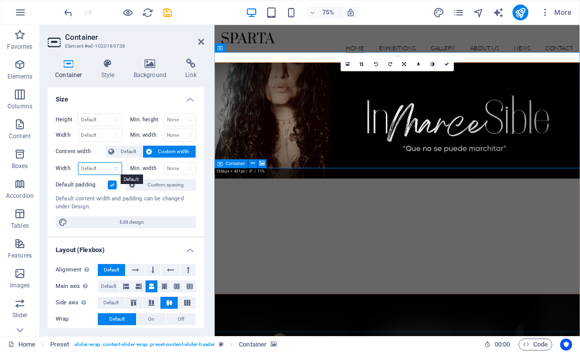
click at [91, 168] on select "Default px rem % em vh vw" at bounding box center [99, 168] width 43 height 12
click at [78, 162] on select "Default px rem % em vh vw" at bounding box center [99, 168] width 43 height 12
select select "DISABLED_OPTION_VALUE"
click at [110, 186] on label at bounding box center [112, 184] width 9 height 9
click at [0, 0] on input "Default padding" at bounding box center [0, 0] width 0 height 0
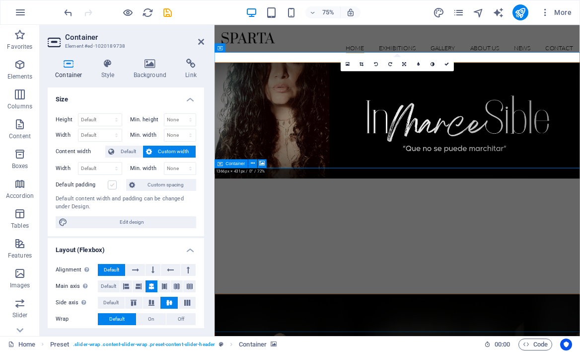
click at [112, 185] on label at bounding box center [112, 184] width 9 height 9
click at [0, 0] on input "Default padding" at bounding box center [0, 0] width 0 height 0
click at [129, 223] on span "Edit design" at bounding box center [132, 222] width 123 height 12
select select "rem"
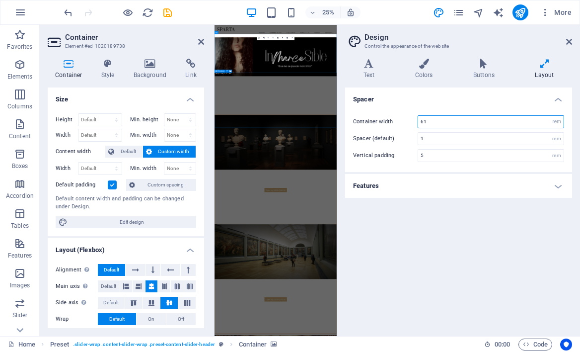
click at [512, 127] on input "61" at bounding box center [491, 122] width 146 height 12
type input "6"
type input "70"
click at [463, 230] on div "Spacer Container width 70 rem px Spacer (default) 1 rem Vertical padding 5 rem …" at bounding box center [458, 207] width 227 height 240
click at [566, 40] on icon at bounding box center [569, 42] width 6 height 8
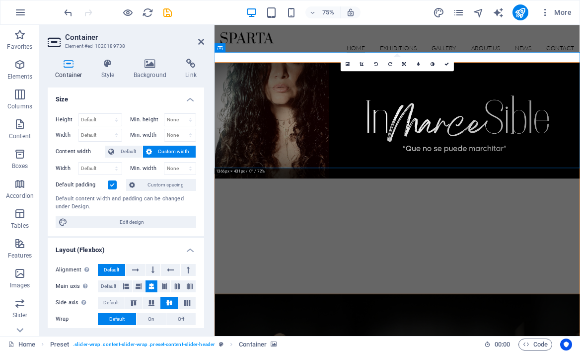
click at [175, 150] on span "Custom width" at bounding box center [174, 152] width 38 height 12
click at [251, 163] on icon at bounding box center [253, 163] width 4 height 8
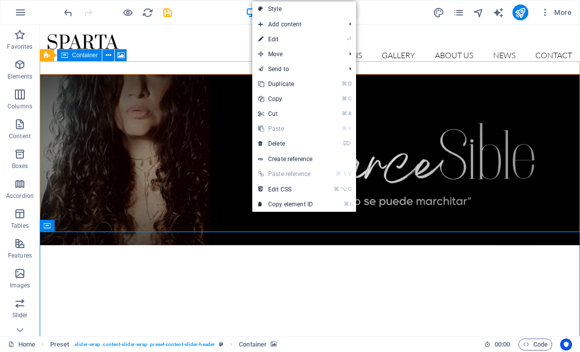
click at [183, 176] on figure at bounding box center [309, 159] width 539 height 170
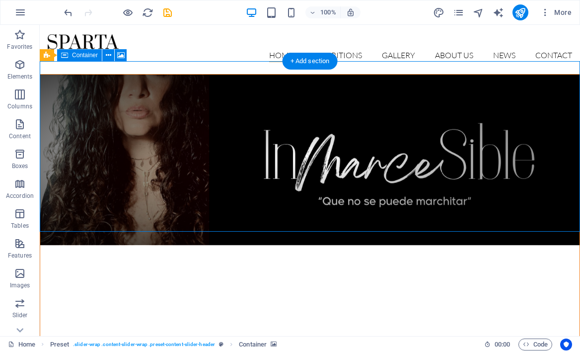
click at [271, 110] on figure at bounding box center [309, 159] width 539 height 170
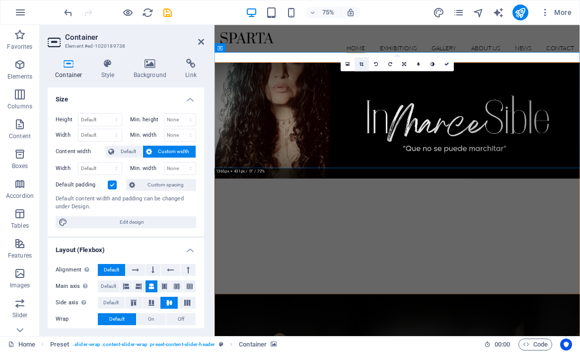
click at [361, 64] on icon at bounding box center [362, 64] width 4 height 4
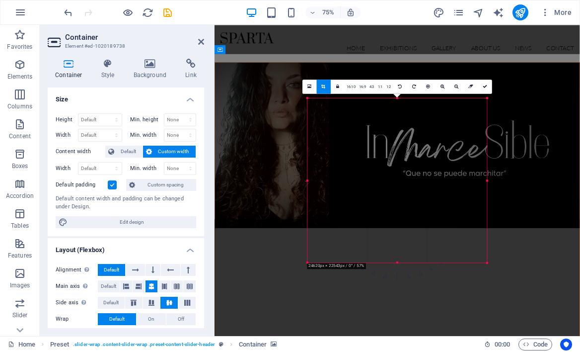
drag, startPoint x: 250, startPoint y: 178, endPoint x: 433, endPoint y: 150, distance: 185.0
click at [433, 149] on div "180 170 160 150 140 130 120 110 100 90 80 70 60 50 40 30 20 10 0 -10 -20 -30 -4…" at bounding box center [397, 180] width 180 height 164
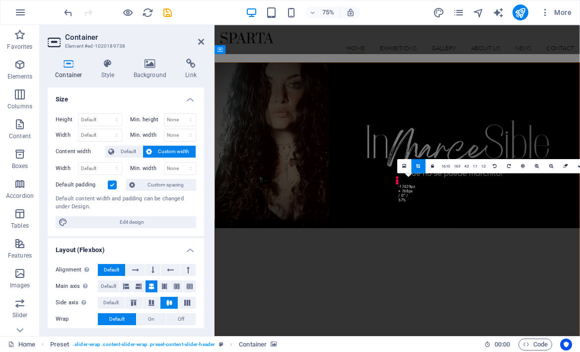
click at [419, 170] on link at bounding box center [419, 166] width 14 height 14
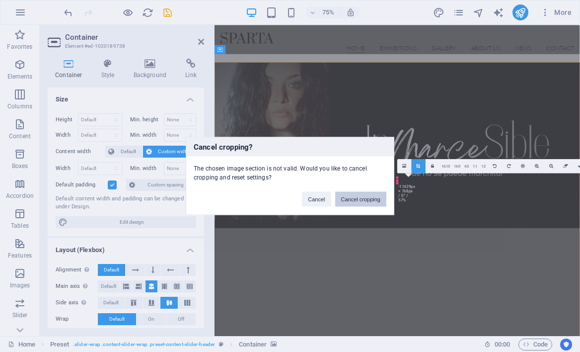
click at [373, 205] on button "Cancel cropping" at bounding box center [361, 199] width 52 height 15
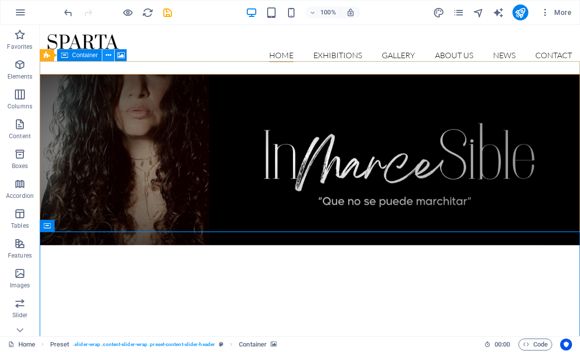
click at [111, 57] on button at bounding box center [108, 55] width 12 height 12
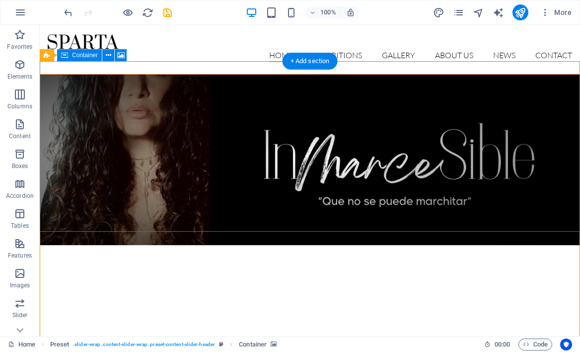
click at [331, 106] on figure at bounding box center [309, 159] width 539 height 170
click at [85, 56] on span "Container" at bounding box center [85, 55] width 26 height 6
click at [108, 55] on icon at bounding box center [108, 55] width 5 height 10
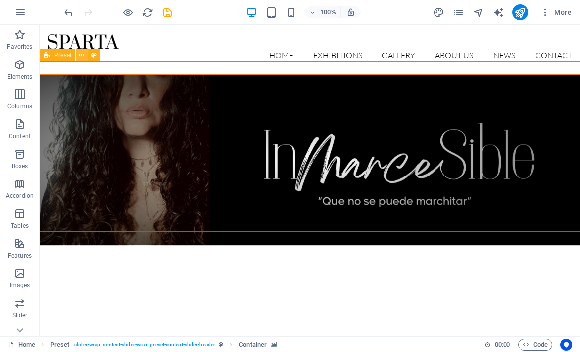
click at [80, 56] on icon at bounding box center [81, 55] width 5 height 10
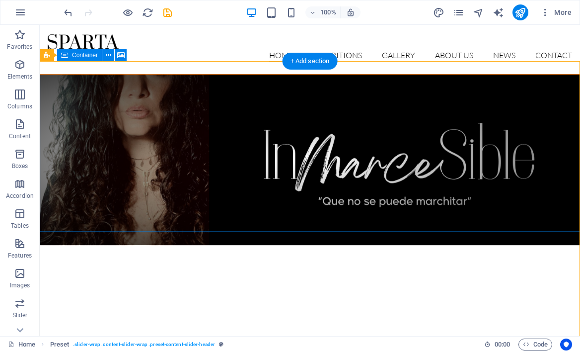
click at [217, 126] on figure at bounding box center [309, 159] width 539 height 170
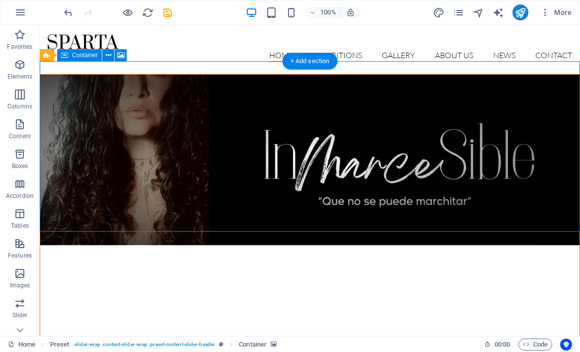
click at [217, 125] on figure at bounding box center [309, 159] width 539 height 170
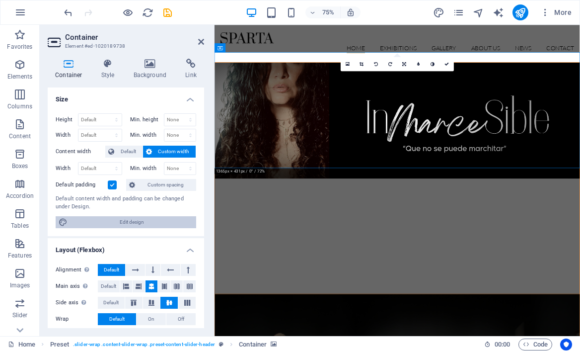
click at [127, 221] on span "Edit design" at bounding box center [132, 222] width 123 height 12
select select "rem"
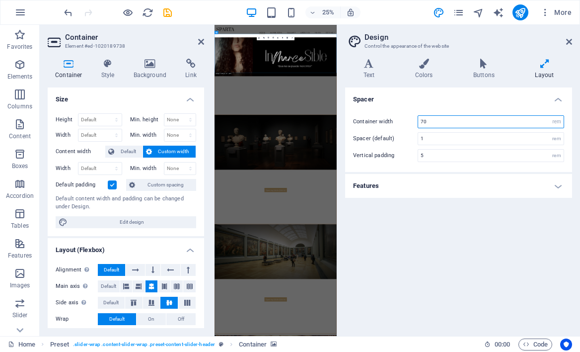
click at [514, 120] on input "70" at bounding box center [491, 122] width 146 height 12
type input "7"
type input "60"
click at [555, 180] on h4 "Features" at bounding box center [458, 186] width 227 height 24
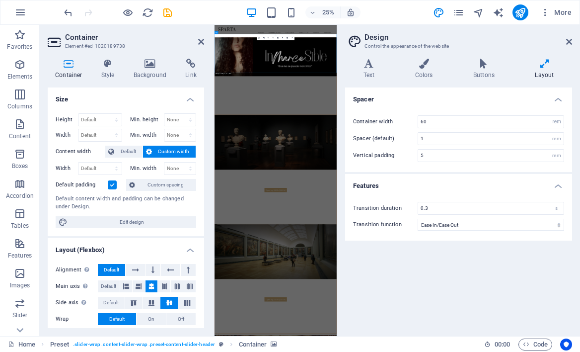
click at [465, 284] on div "Spacer Container width 60 rem px Spacer (default) 1 rem Vertical padding 5 rem …" at bounding box center [458, 207] width 227 height 240
click at [570, 40] on icon at bounding box center [569, 42] width 6 height 8
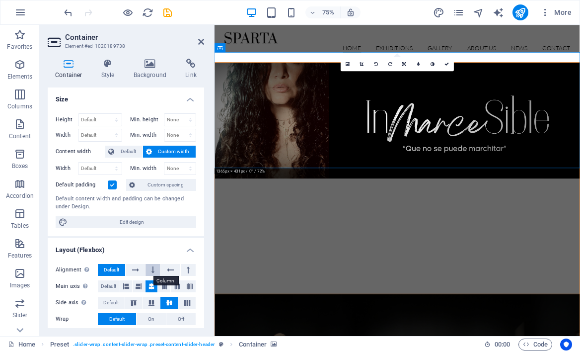
click at [152, 268] on icon at bounding box center [152, 270] width 3 height 12
click at [107, 268] on span "Default" at bounding box center [111, 270] width 15 height 12
click at [105, 68] on icon at bounding box center [108, 64] width 28 height 10
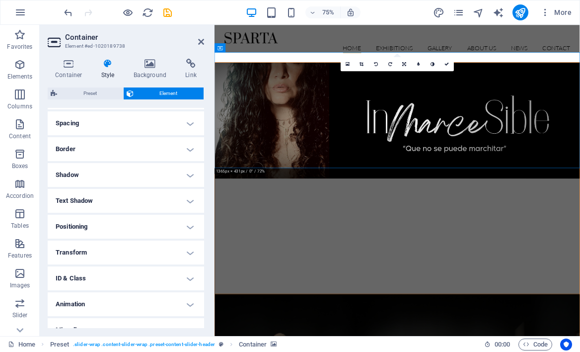
scroll to position [200, 0]
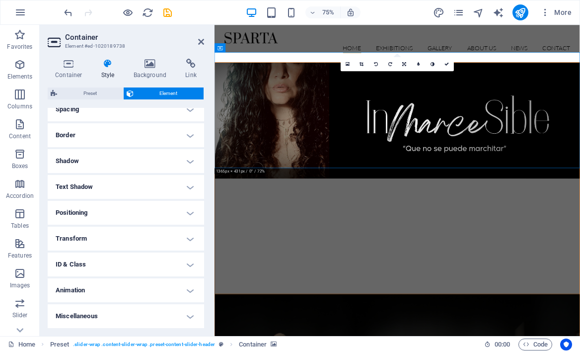
click at [135, 322] on h4 "Miscellaneous" at bounding box center [126, 316] width 156 height 24
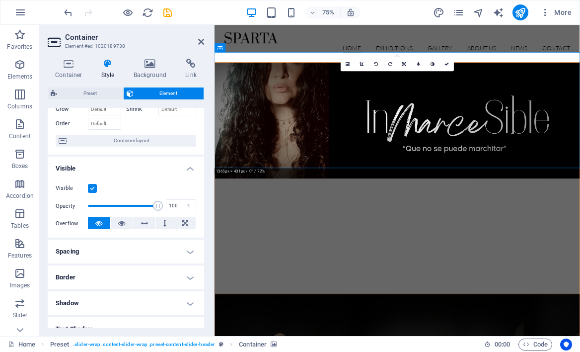
scroll to position [0, 0]
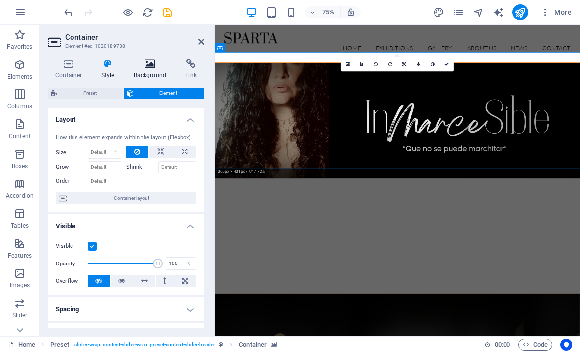
click at [151, 63] on icon at bounding box center [150, 64] width 48 height 10
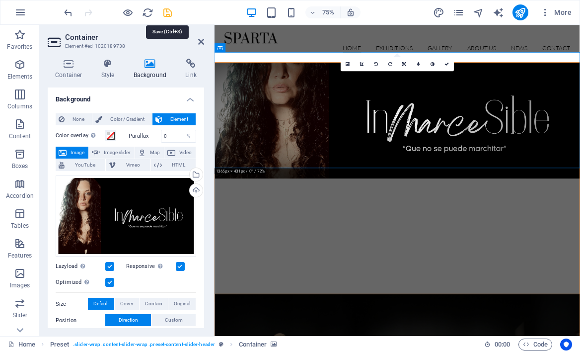
click at [167, 11] on icon "save" at bounding box center [167, 12] width 11 height 11
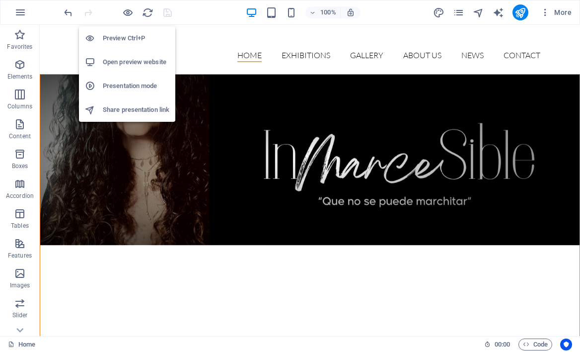
click at [124, 59] on h6 "Open preview website" at bounding box center [136, 62] width 67 height 12
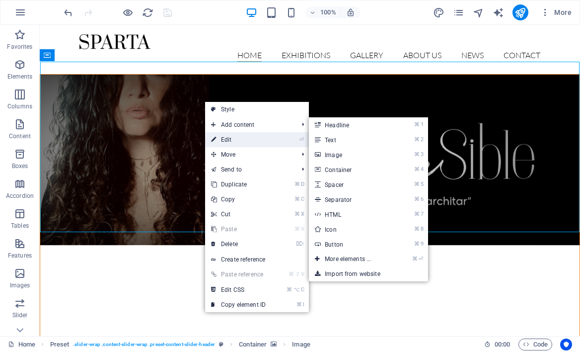
click at [239, 138] on link "⏎ Edit" at bounding box center [238, 139] width 67 height 15
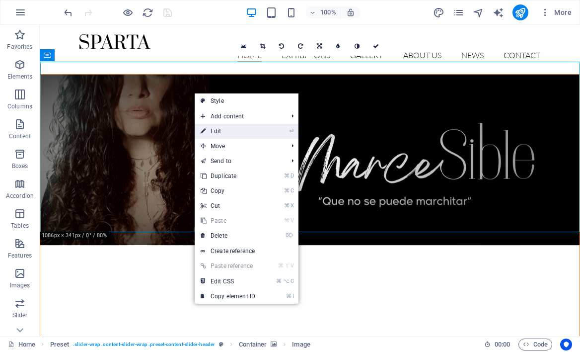
click at [216, 128] on link "⏎ Edit" at bounding box center [228, 131] width 67 height 15
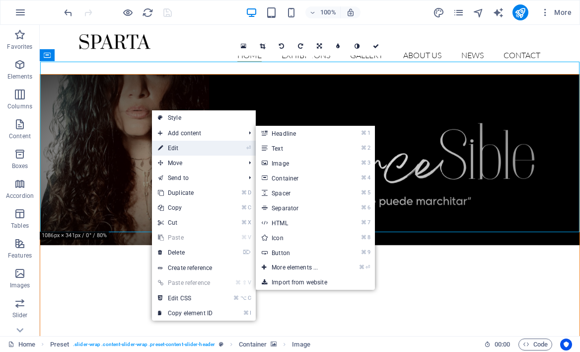
click at [176, 146] on link "⏎ Edit" at bounding box center [185, 148] width 67 height 15
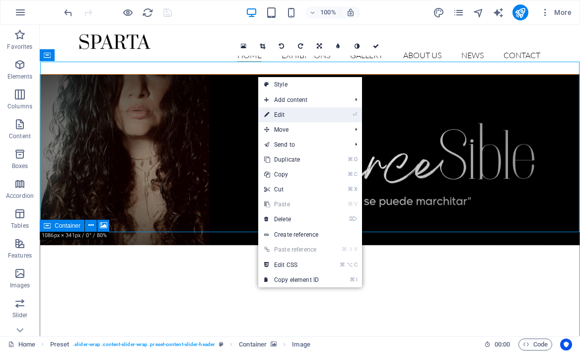
click at [297, 118] on link "⏎ Edit" at bounding box center [291, 114] width 67 height 15
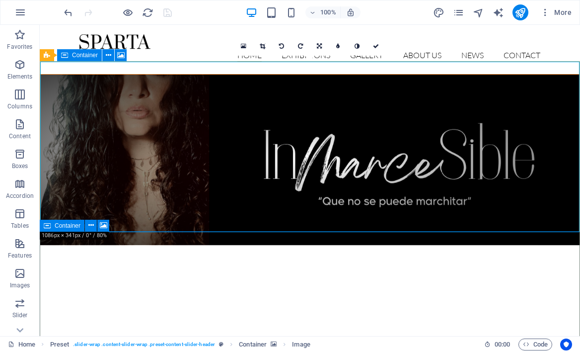
click at [132, 134] on figure at bounding box center [309, 159] width 539 height 170
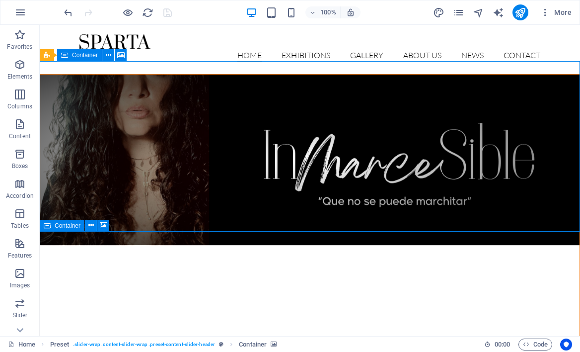
click at [121, 120] on figure at bounding box center [309, 159] width 539 height 170
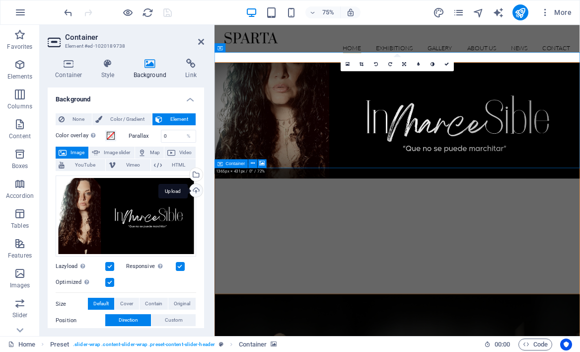
click at [196, 190] on div "Upload" at bounding box center [195, 191] width 15 height 15
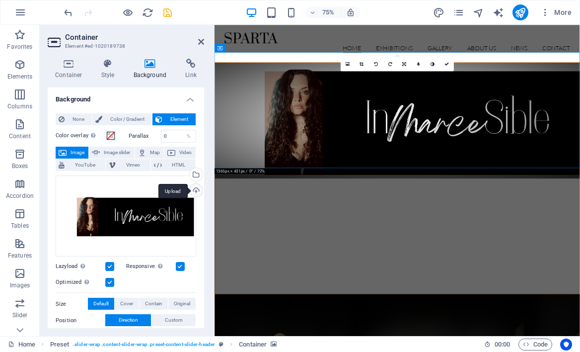
click at [193, 188] on div "Upload" at bounding box center [195, 191] width 15 height 15
click at [192, 191] on div "Upload" at bounding box center [195, 191] width 15 height 15
click at [201, 41] on icon at bounding box center [201, 42] width 6 height 8
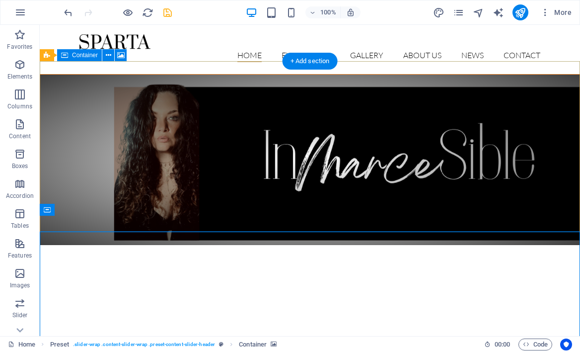
click at [248, 156] on figure at bounding box center [309, 159] width 539 height 170
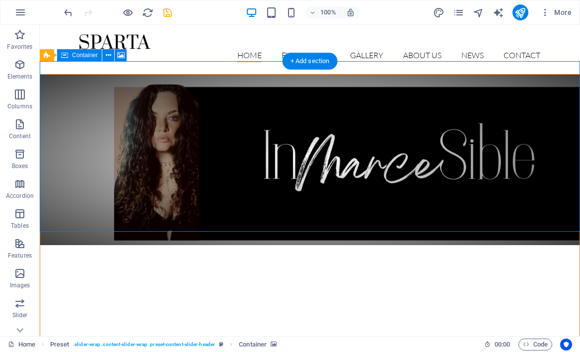
click at [248, 156] on figure at bounding box center [309, 159] width 539 height 170
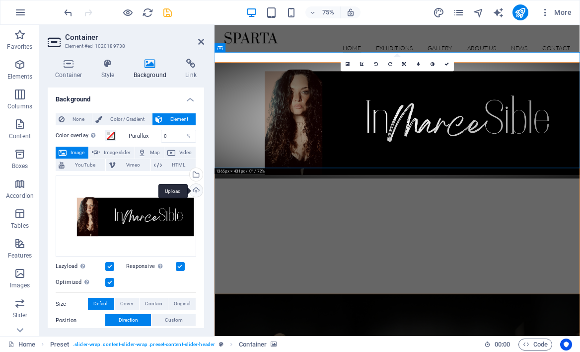
click at [194, 189] on div "Upload" at bounding box center [195, 191] width 15 height 15
click at [196, 191] on div "Upload" at bounding box center [195, 191] width 15 height 15
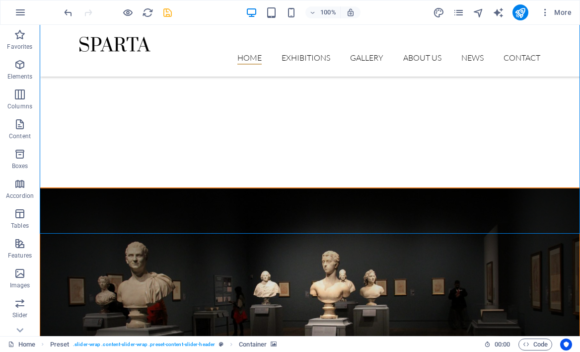
scroll to position [234, 0]
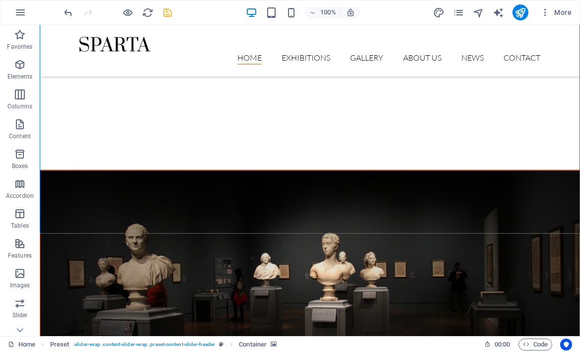
click at [259, 207] on figure at bounding box center [309, 287] width 539 height 234
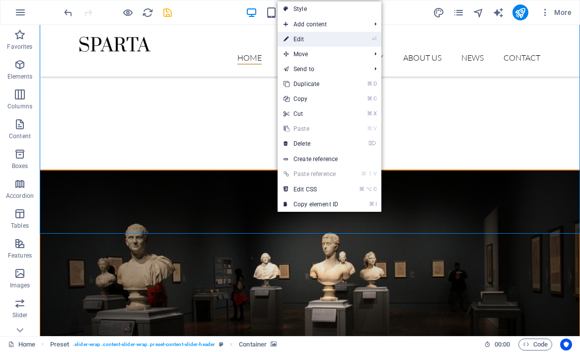
click at [335, 42] on link "⏎ Edit" at bounding box center [311, 39] width 67 height 15
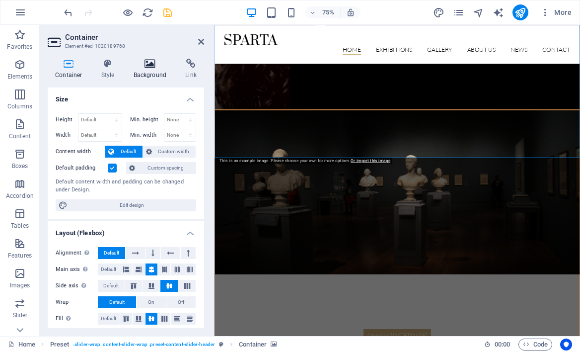
click at [144, 65] on icon at bounding box center [150, 64] width 48 height 10
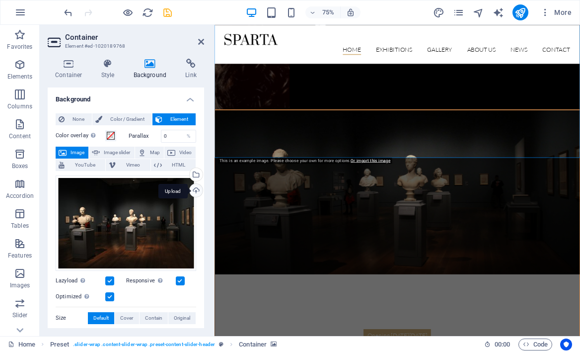
click at [191, 192] on div "Upload" at bounding box center [195, 191] width 15 height 15
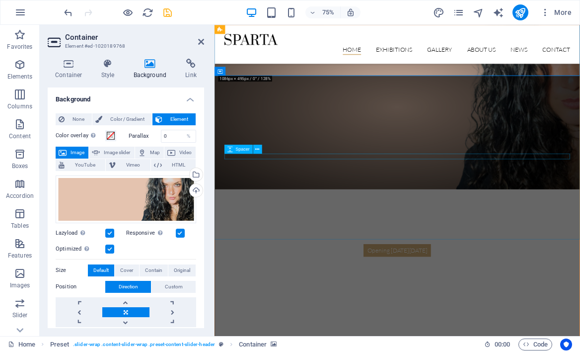
scroll to position [342, 0]
